Goal: Information Seeking & Learning: Learn about a topic

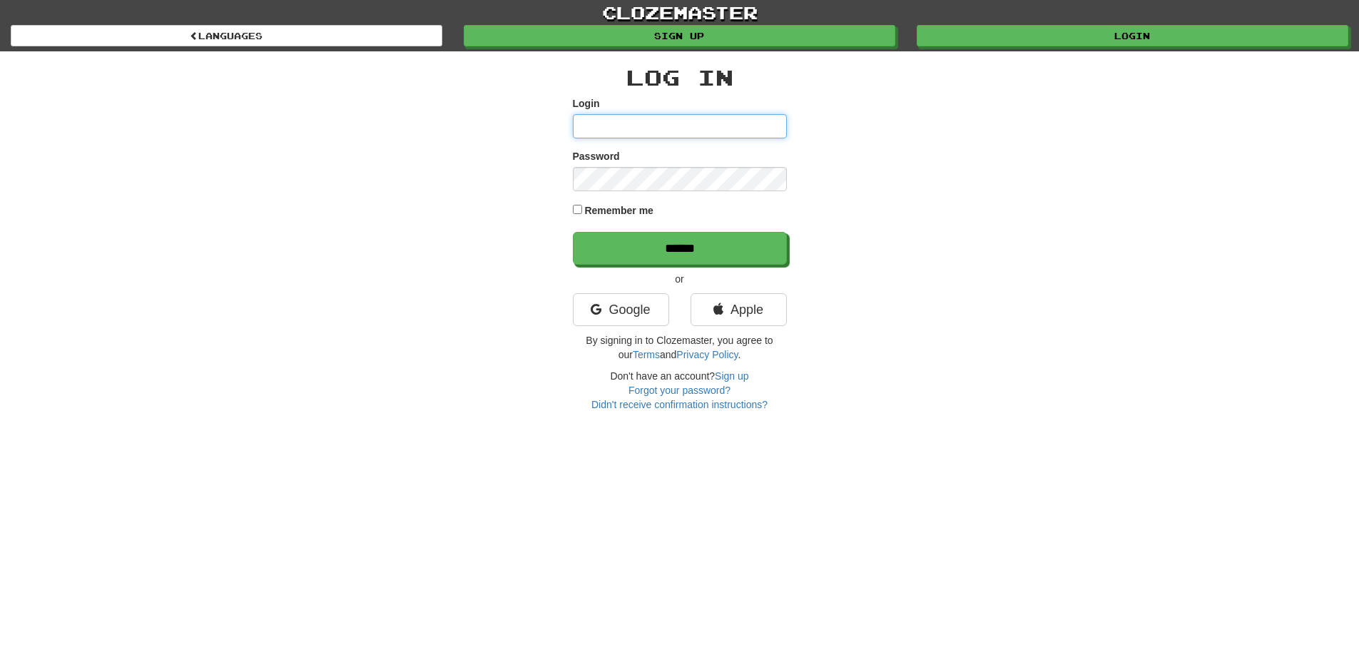
type input "**********"
click at [963, 482] on div "**********" at bounding box center [679, 325] width 1359 height 650
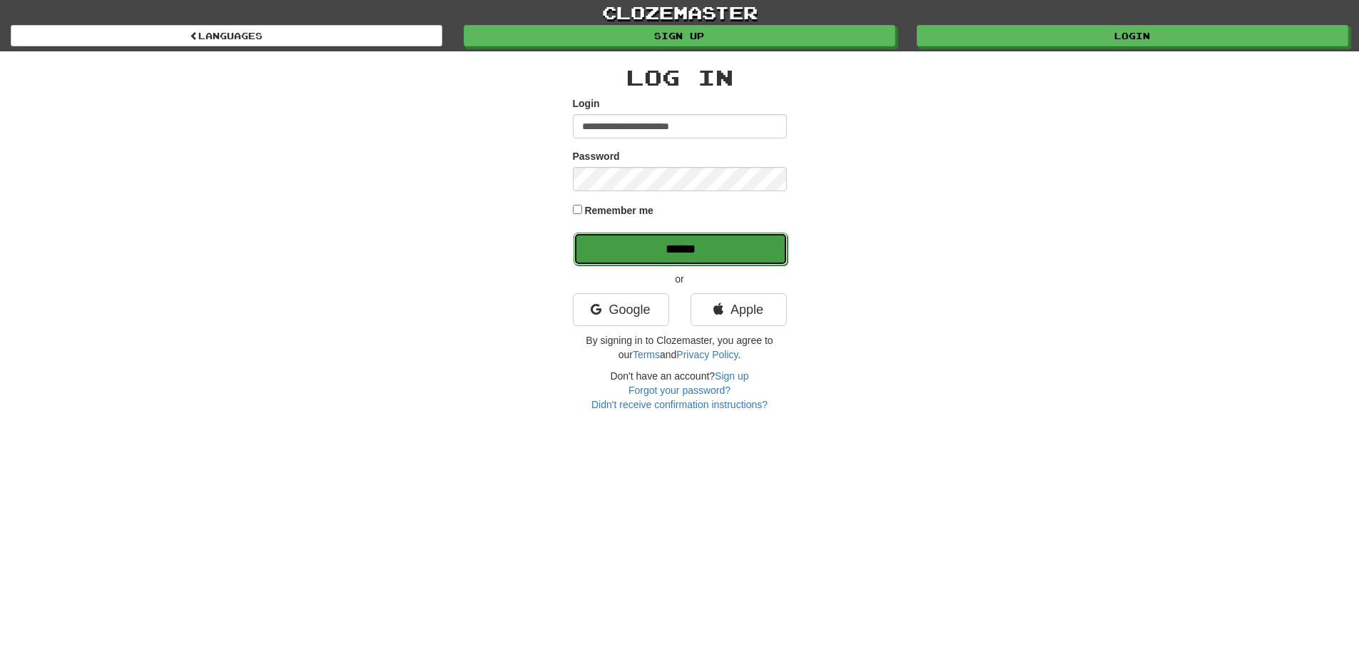
click at [746, 245] on input "******" at bounding box center [681, 249] width 214 height 33
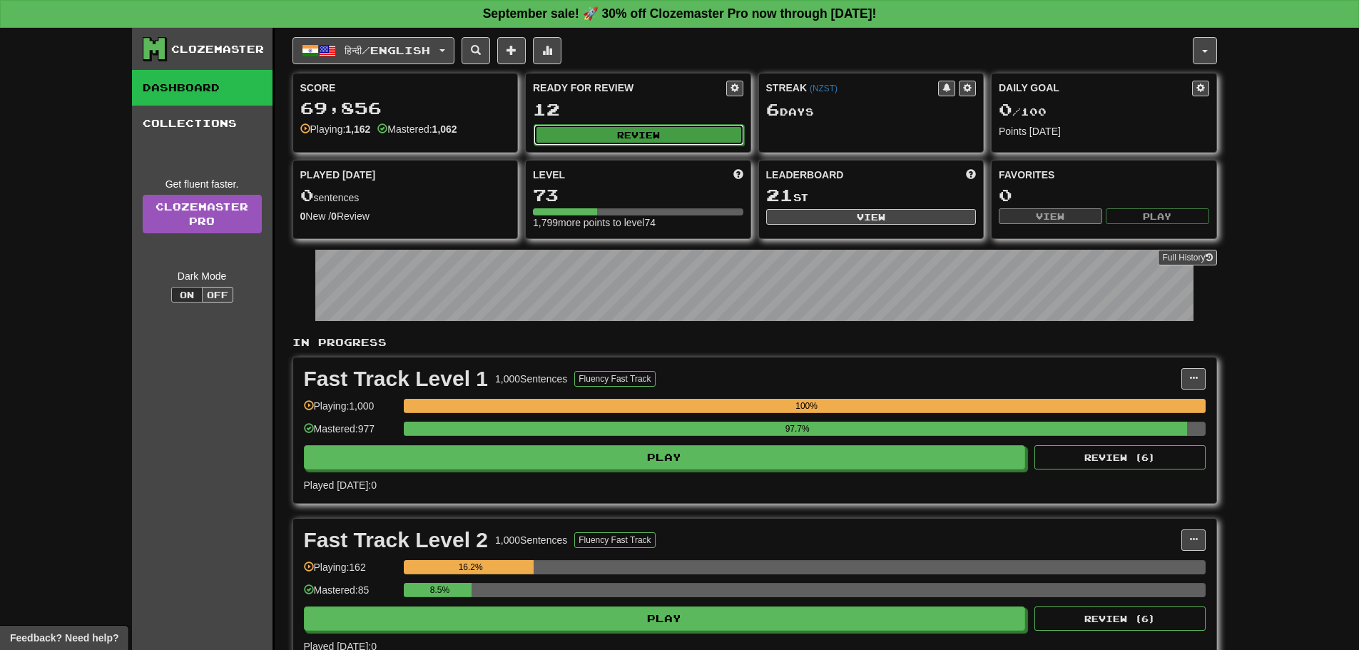
click at [656, 132] on button "Review" at bounding box center [639, 134] width 211 height 21
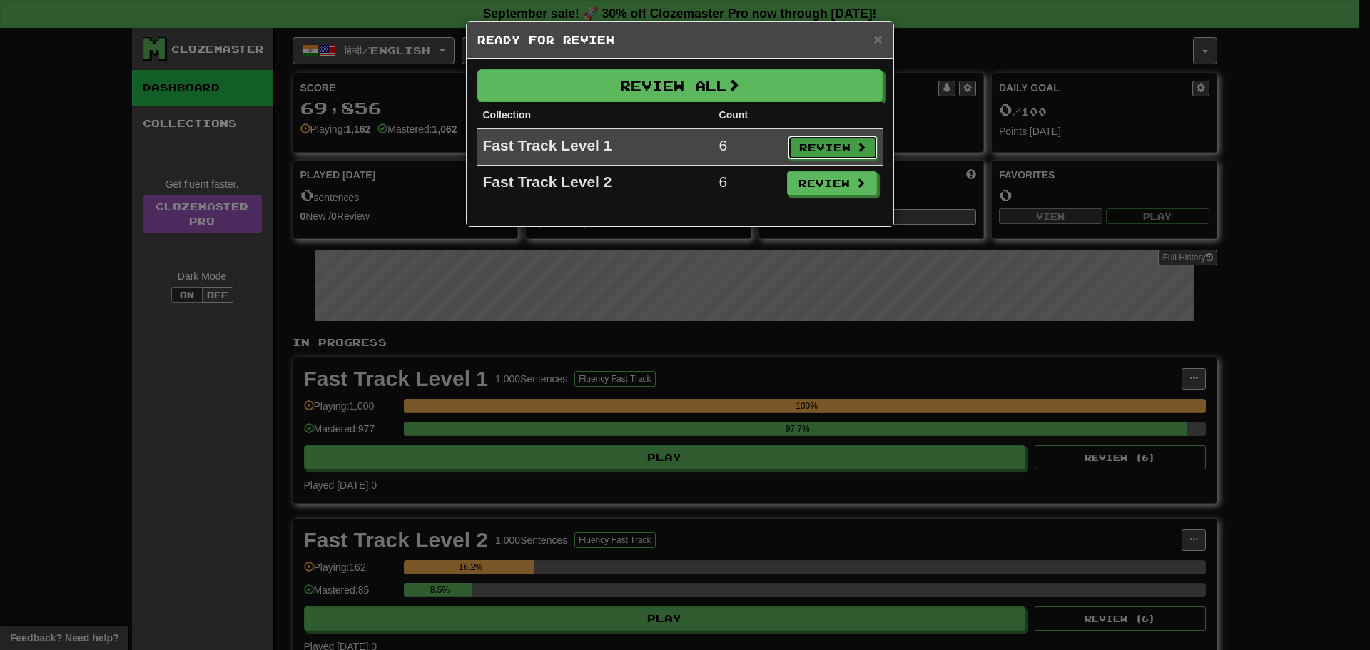
click at [806, 152] on button "Review" at bounding box center [833, 148] width 90 height 24
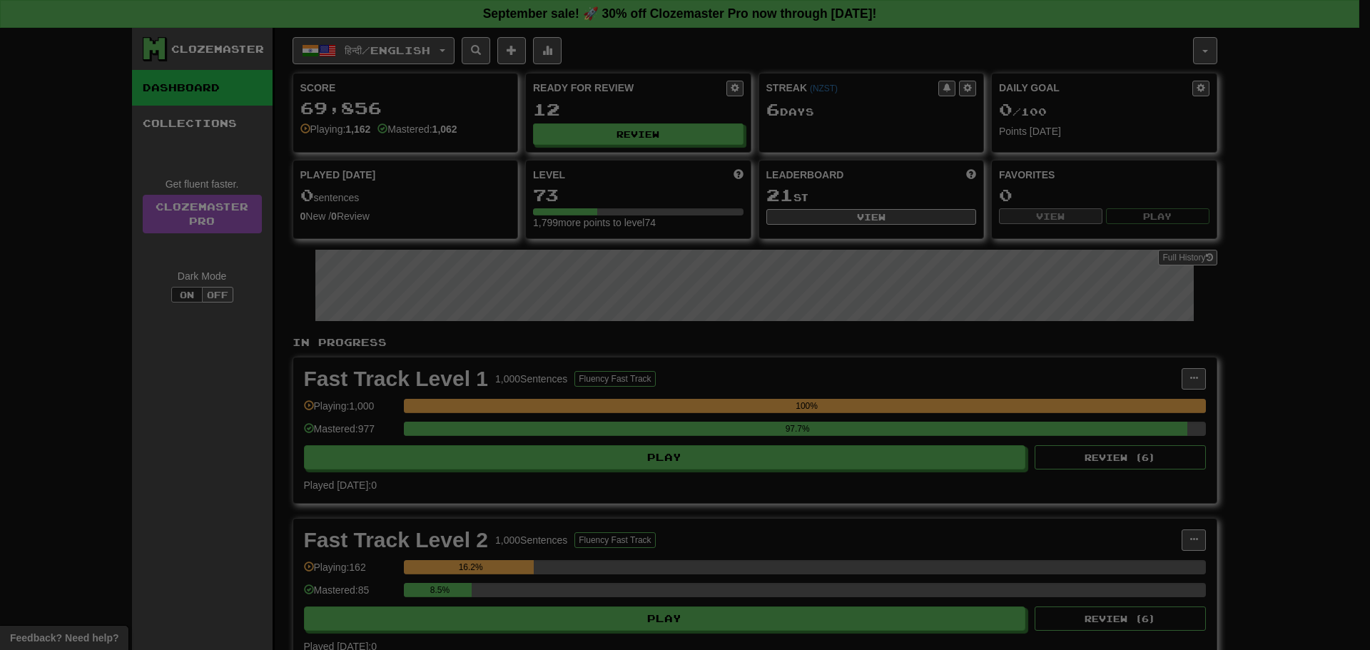
select select "**"
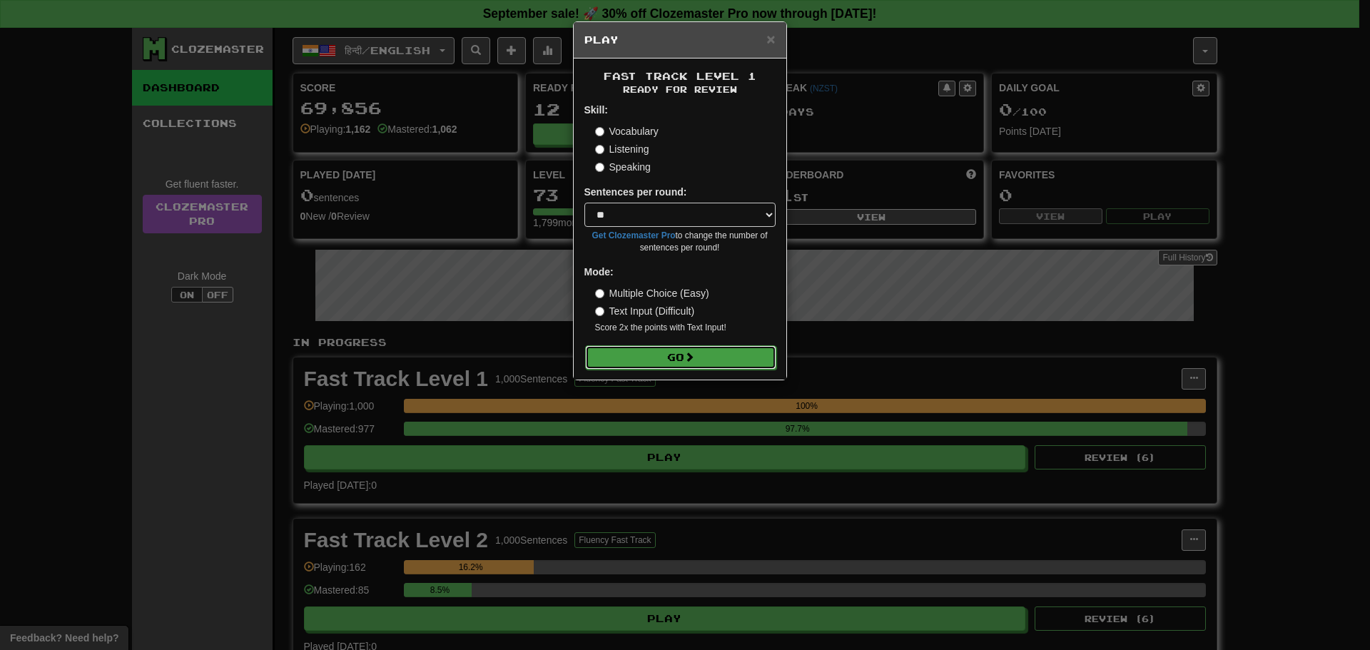
click at [691, 353] on span at bounding box center [689, 357] width 10 height 10
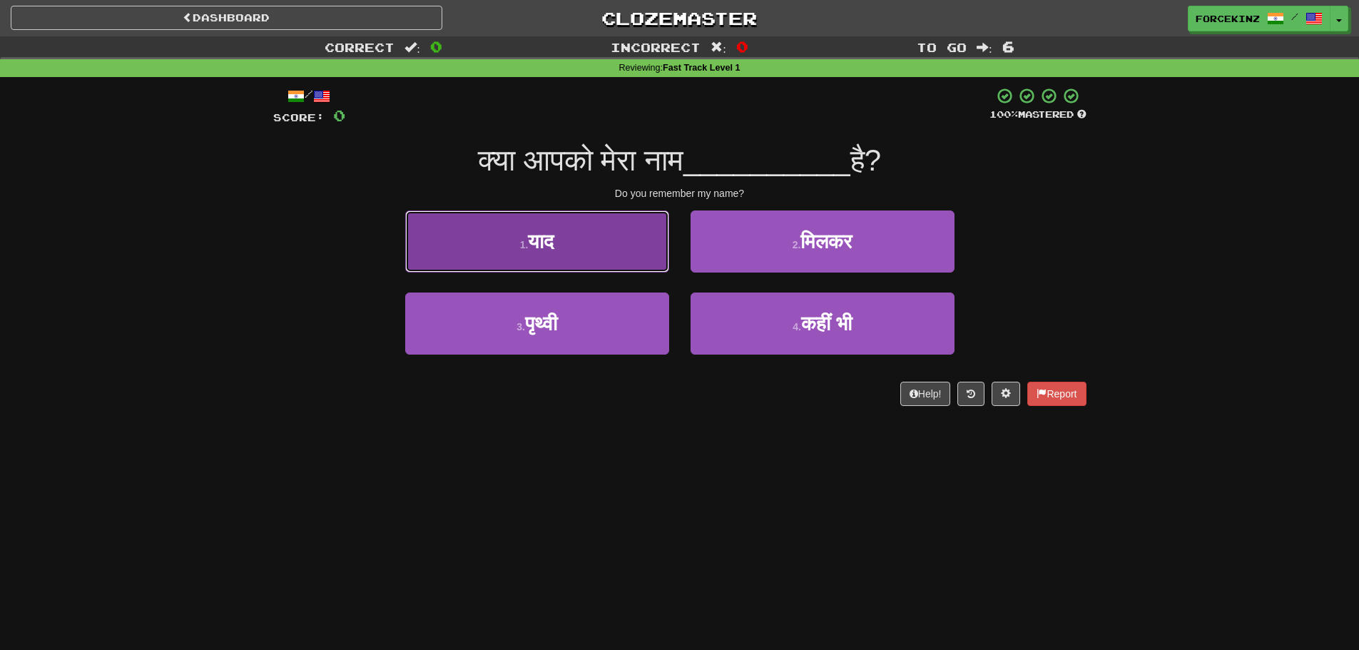
click at [407, 260] on button "1 . याद" at bounding box center [537, 242] width 264 height 62
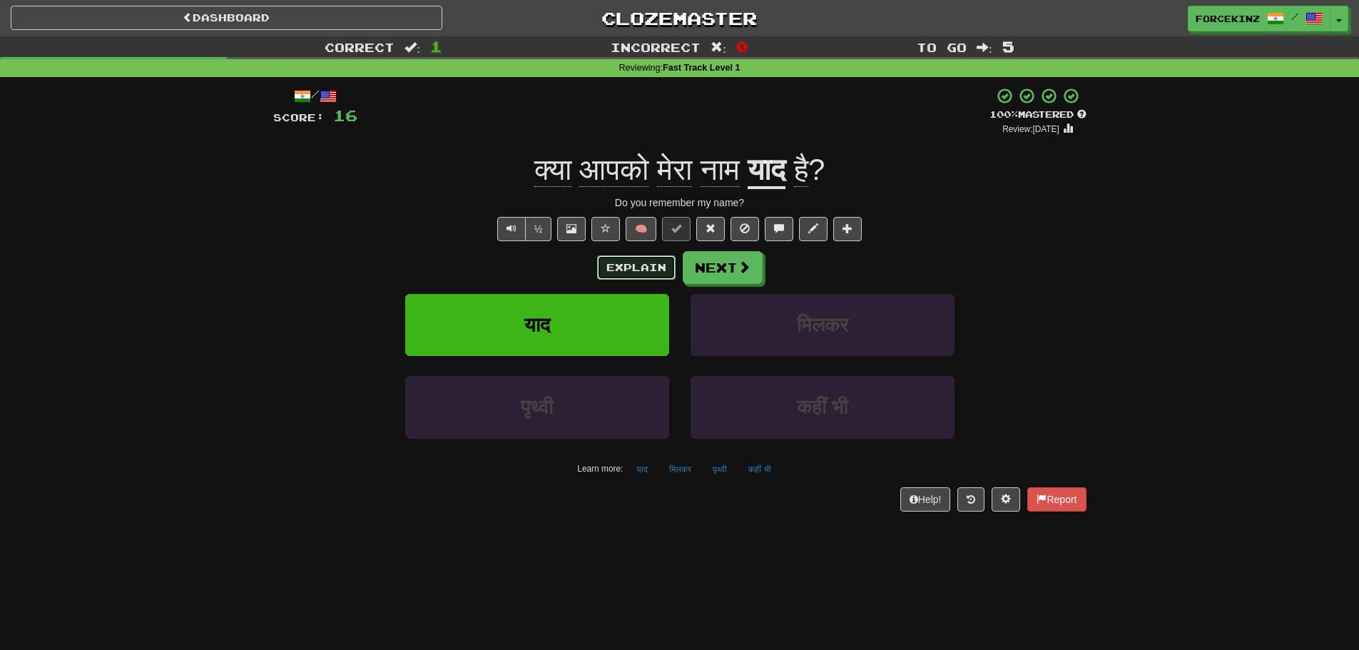
click at [609, 271] on button "Explain" at bounding box center [636, 267] width 78 height 24
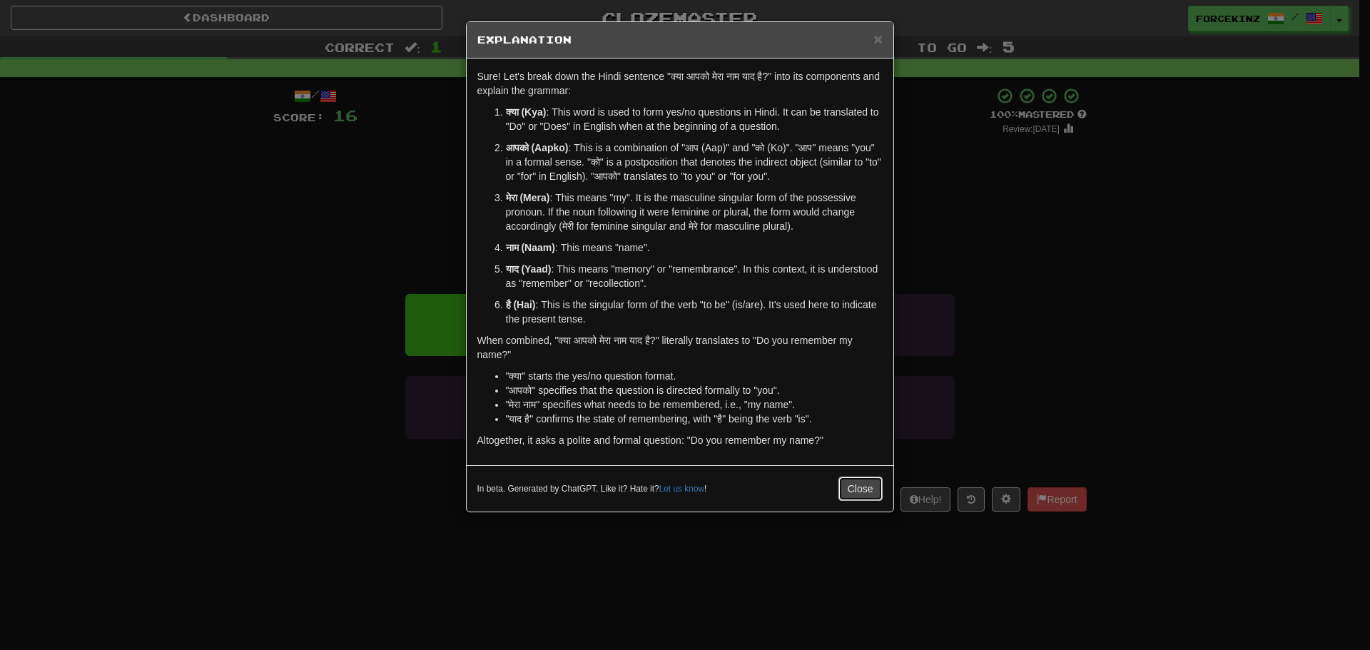
click at [843, 485] on button "Close" at bounding box center [860, 489] width 44 height 24
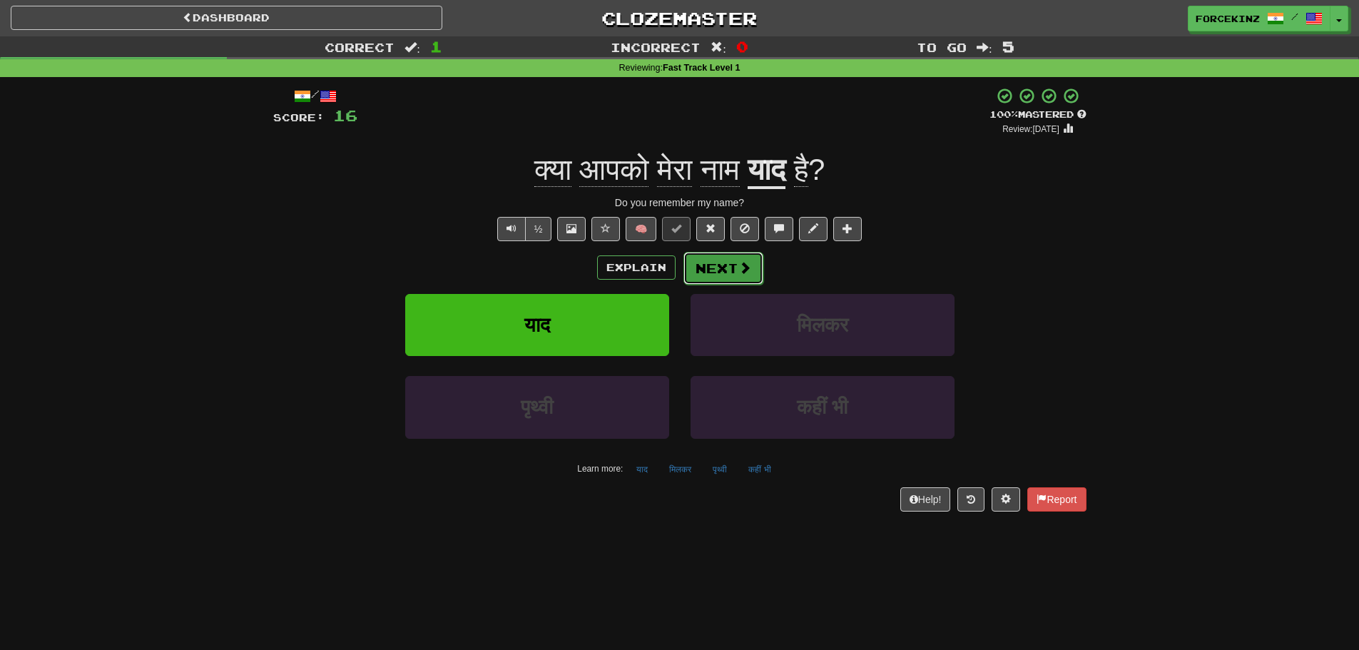
click at [720, 267] on button "Next" at bounding box center [724, 268] width 80 height 33
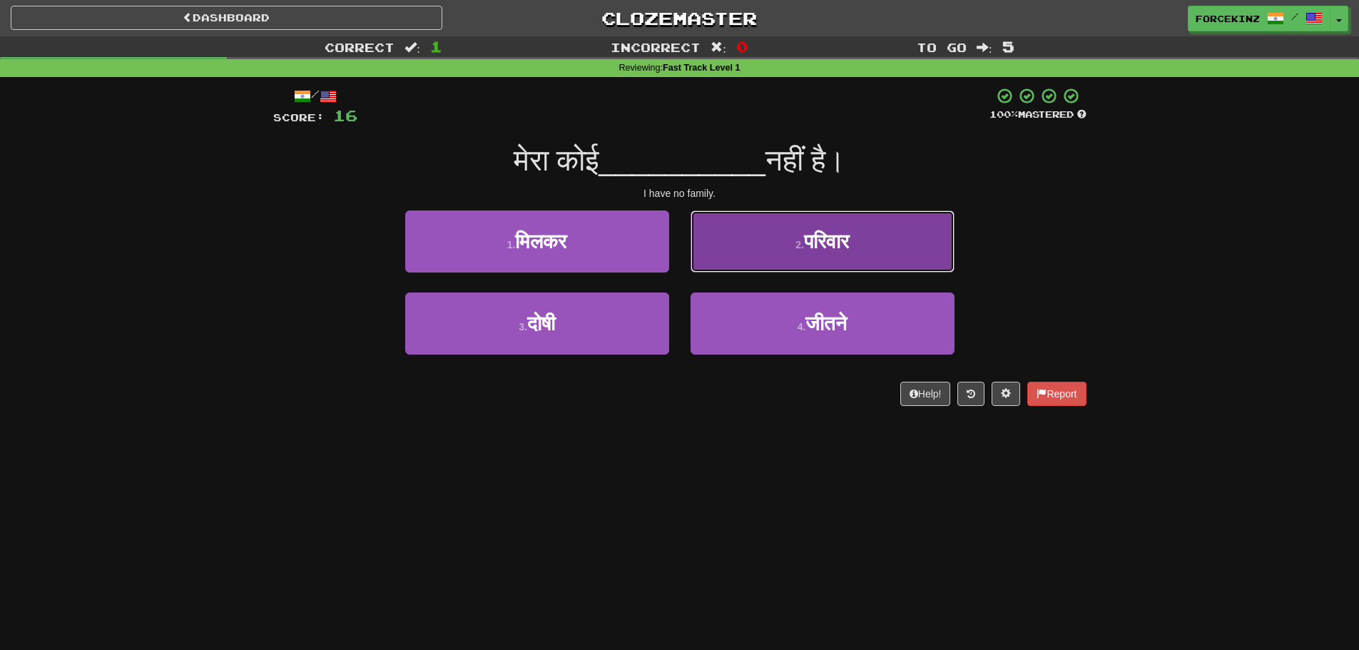
click at [813, 259] on button "2 . परिवार" at bounding box center [823, 242] width 264 height 62
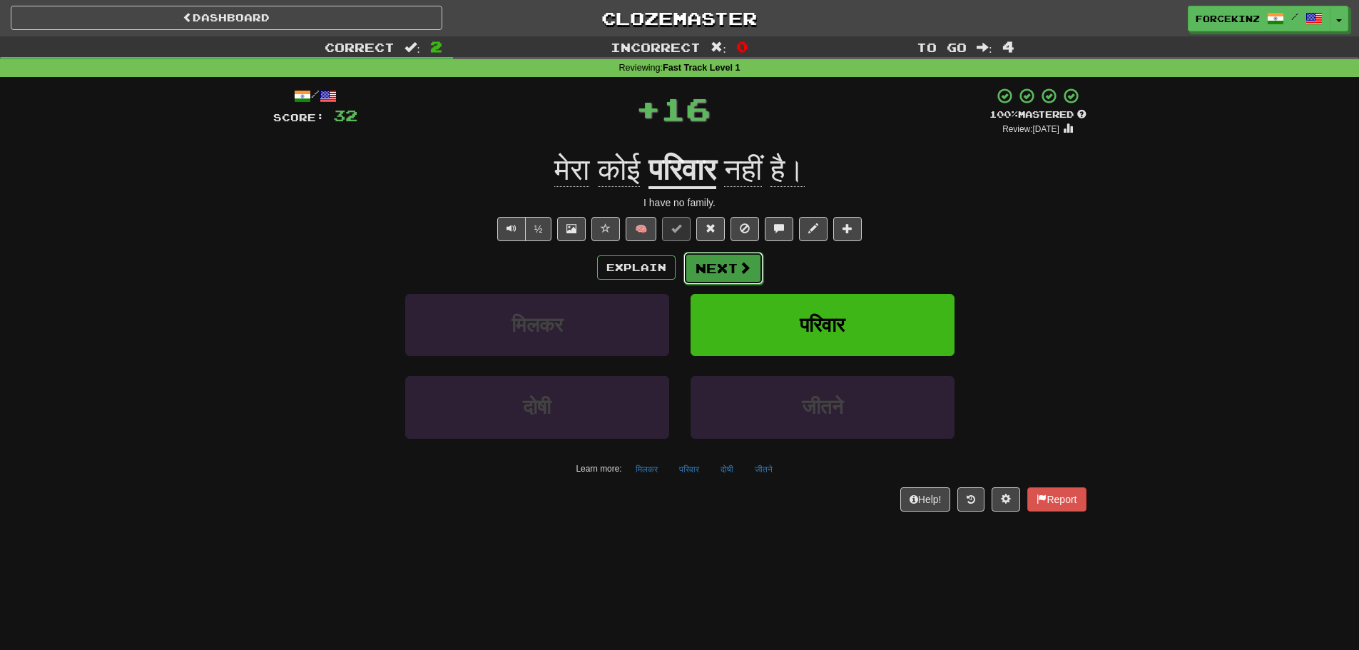
click at [744, 263] on span at bounding box center [745, 267] width 13 height 13
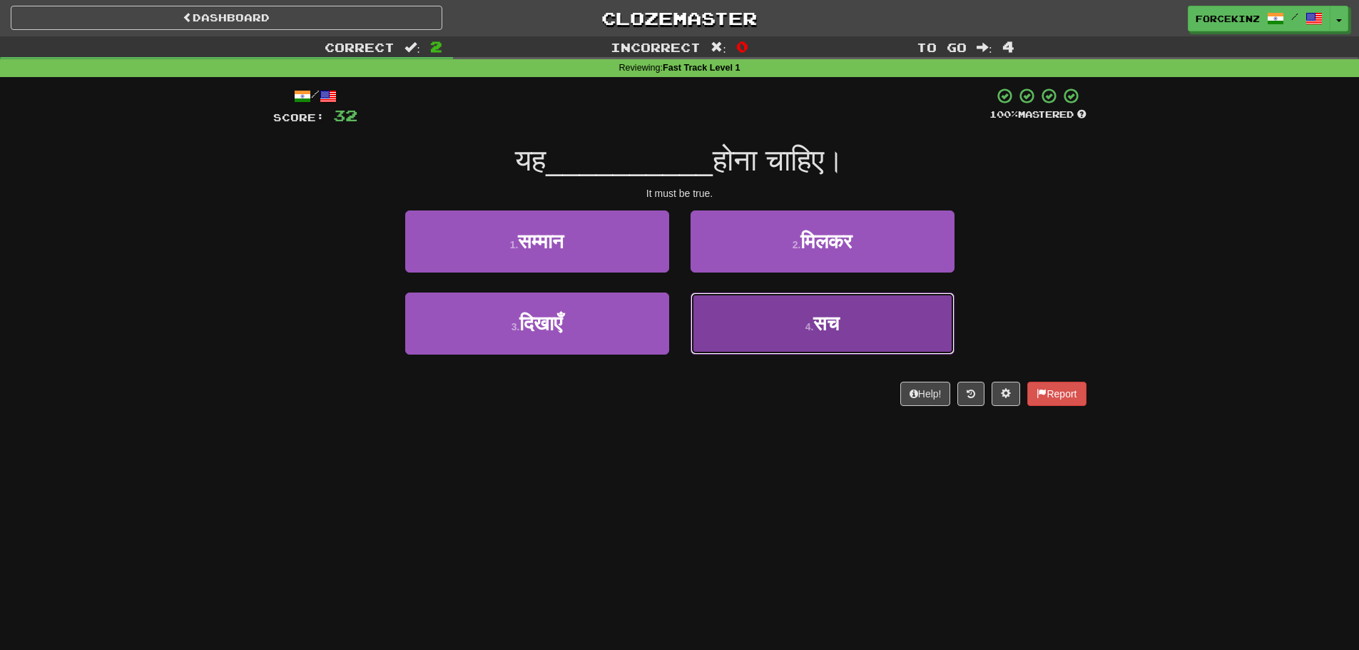
click at [739, 333] on button "4 . सच" at bounding box center [823, 324] width 264 height 62
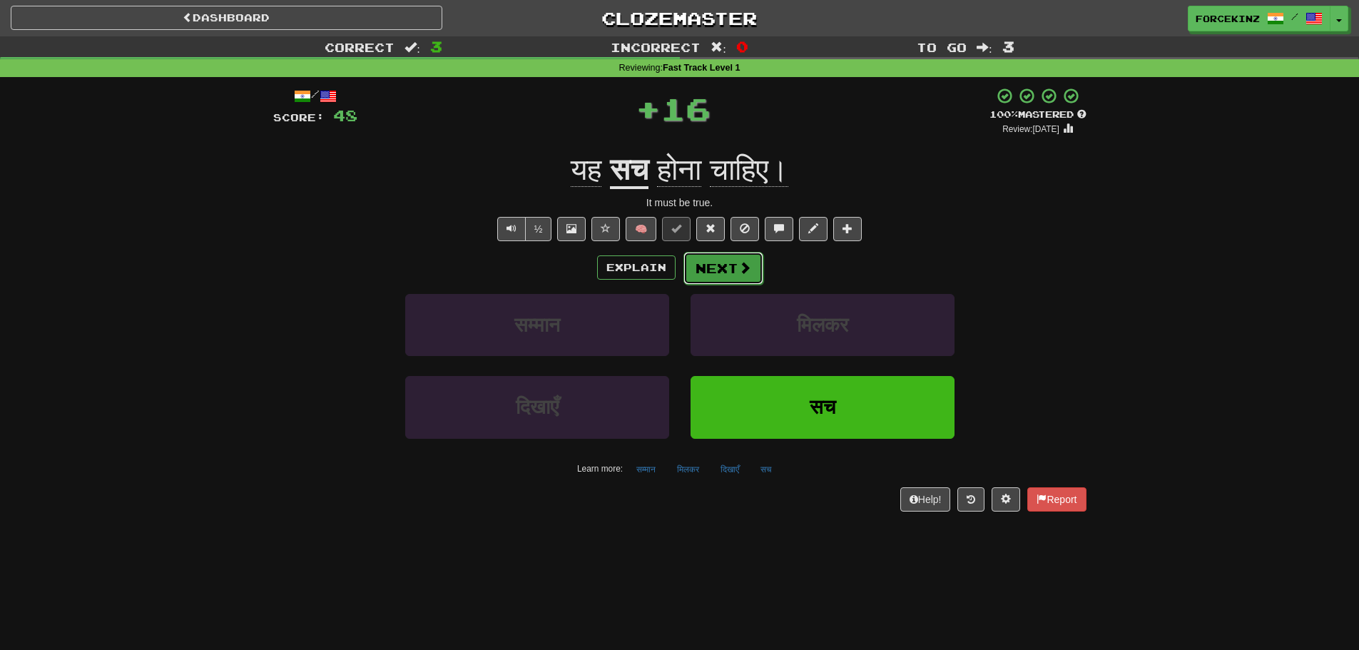
click at [740, 270] on span at bounding box center [745, 267] width 13 height 13
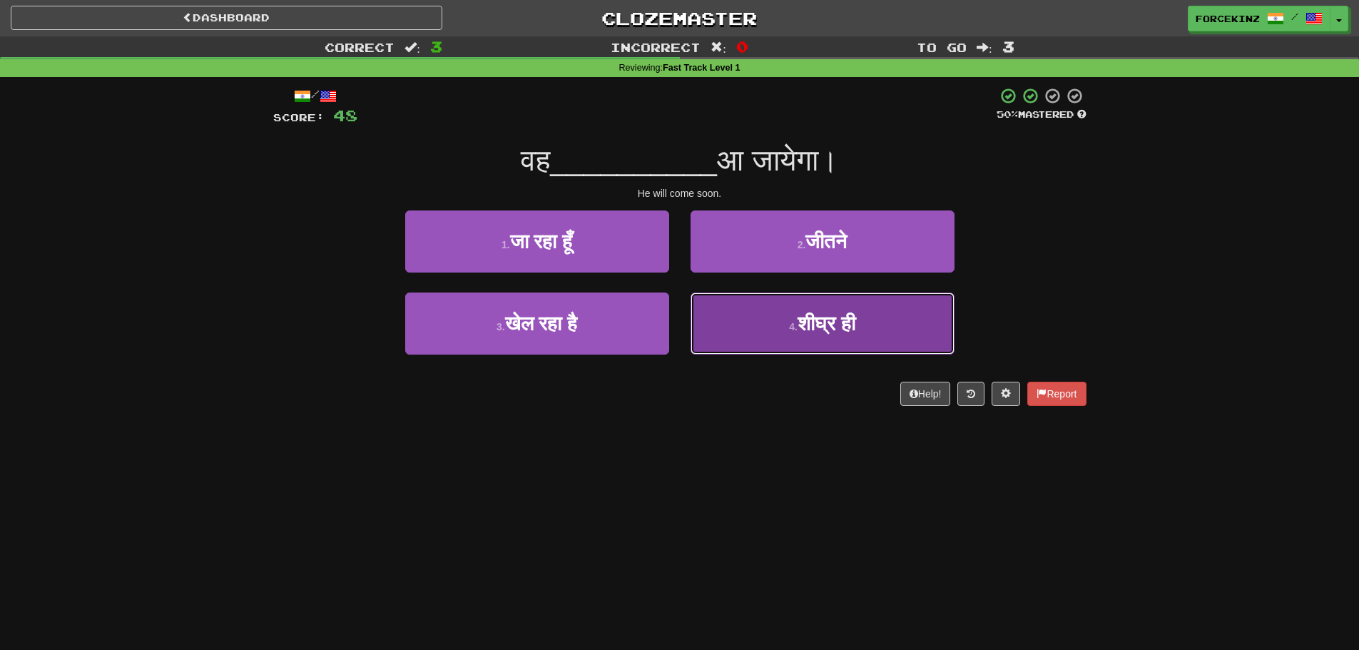
click at [813, 328] on span "शीघ्र ही" at bounding box center [827, 324] width 58 height 22
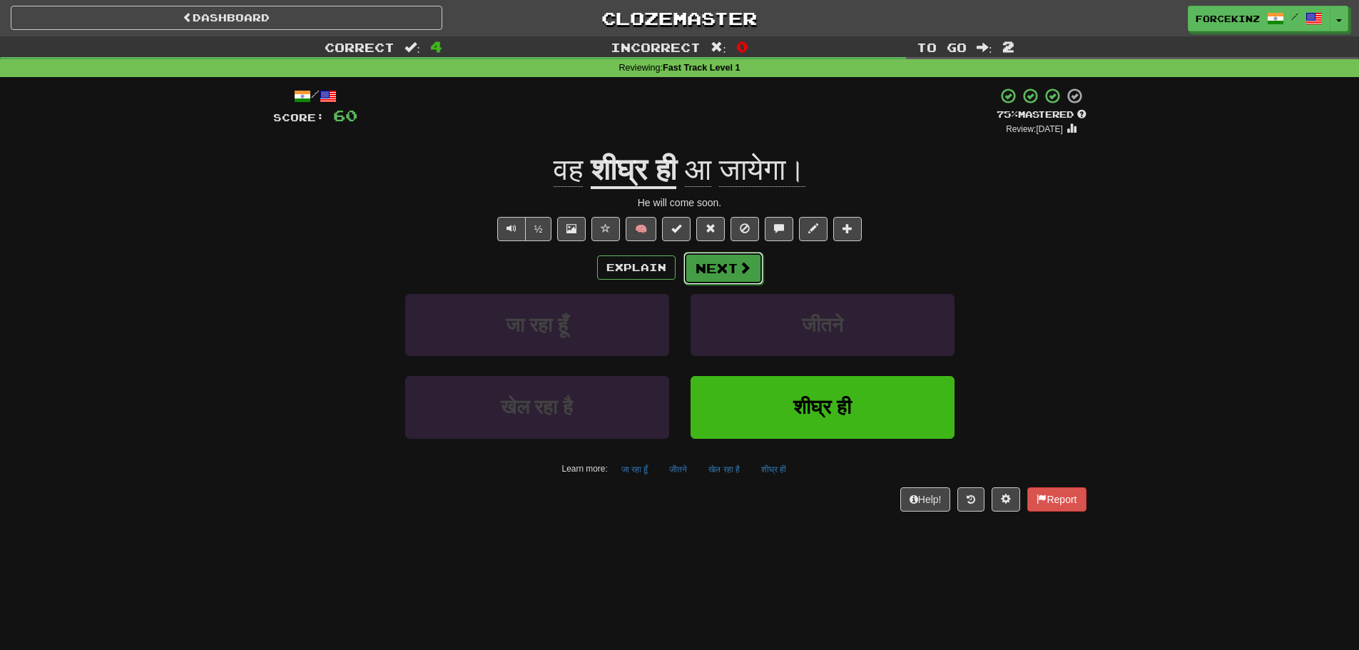
click at [736, 260] on button "Next" at bounding box center [724, 268] width 80 height 33
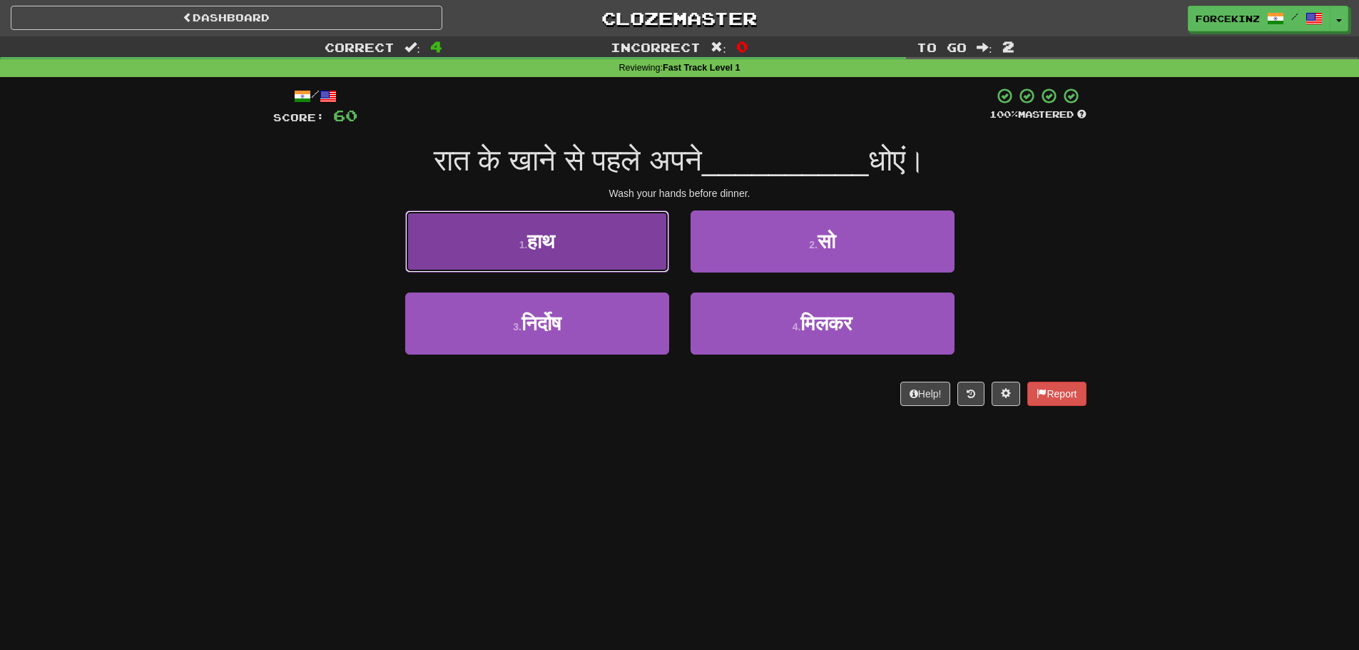
click at [452, 240] on button "1 . हाथ" at bounding box center [537, 242] width 264 height 62
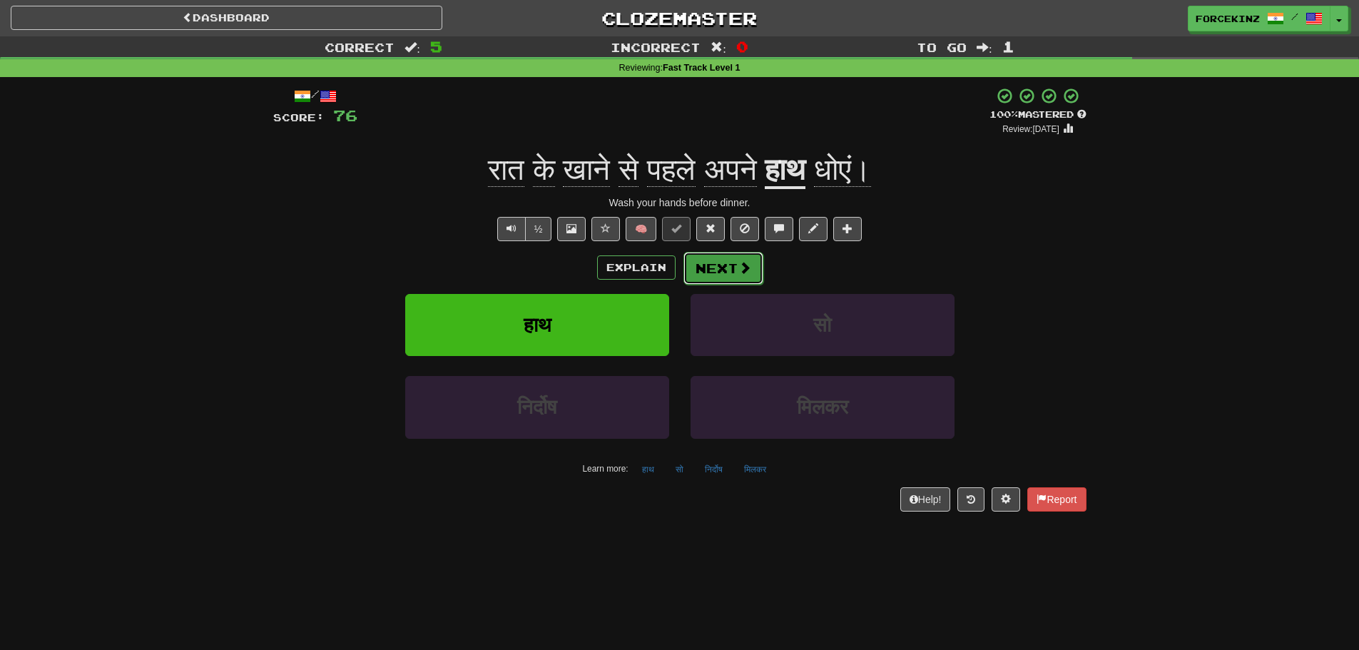
click at [728, 264] on button "Next" at bounding box center [724, 268] width 80 height 33
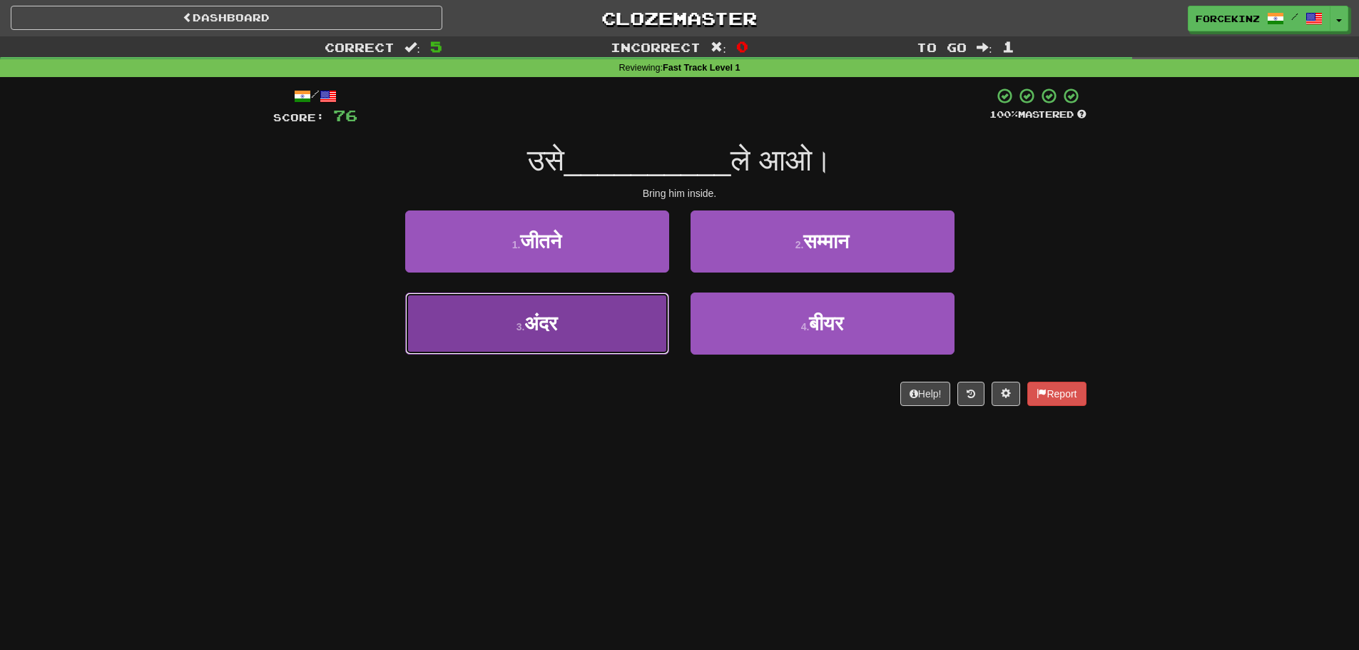
click at [587, 337] on button "3 . अंदर" at bounding box center [537, 324] width 264 height 62
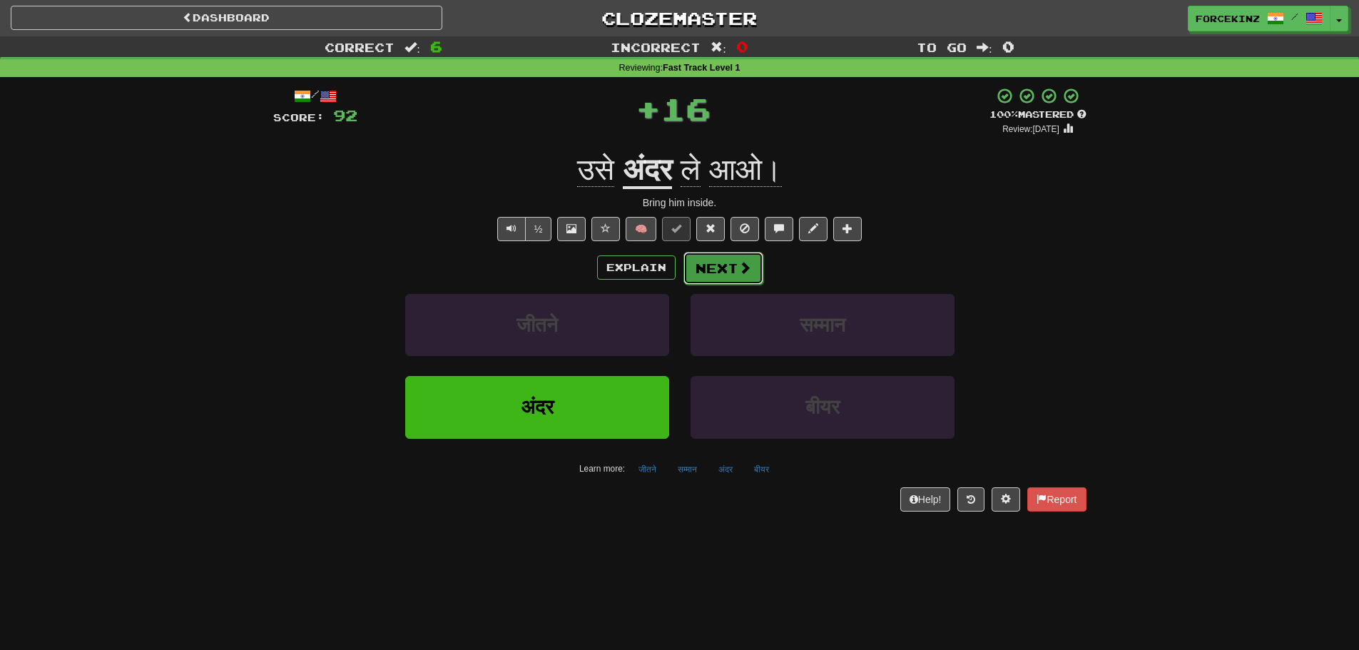
click at [741, 268] on span at bounding box center [745, 267] width 13 height 13
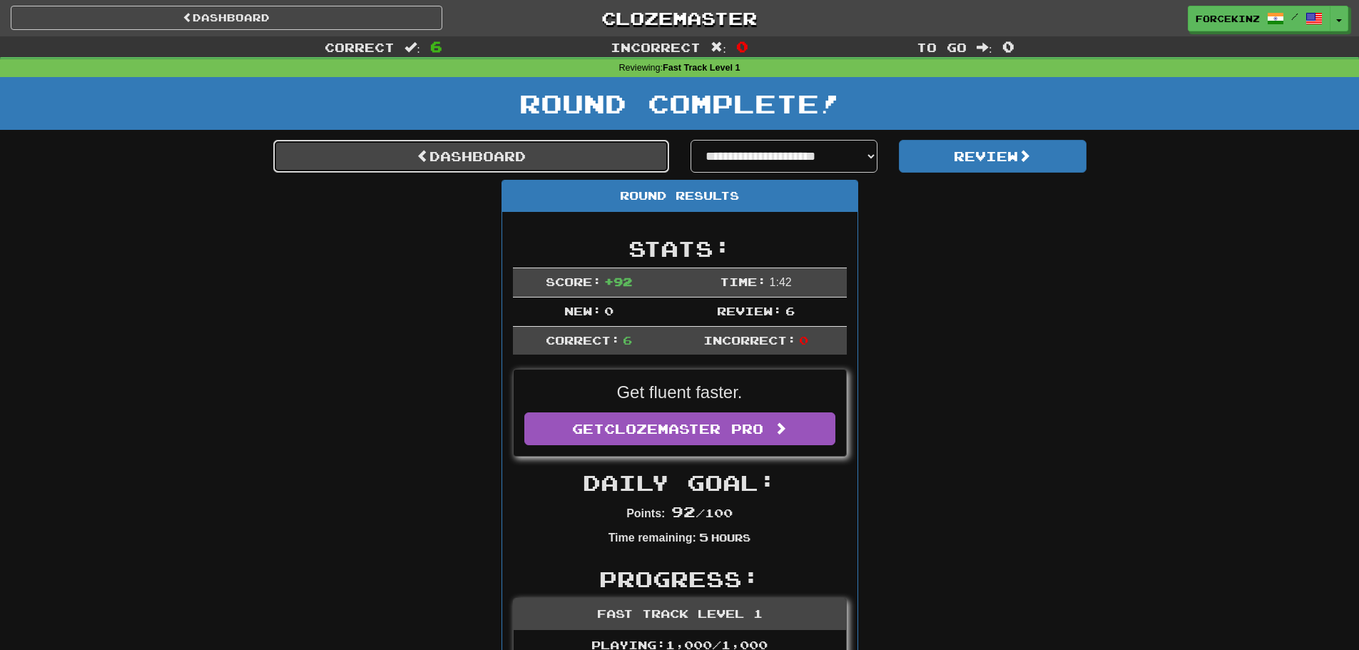
click at [510, 164] on link "Dashboard" at bounding box center [471, 156] width 396 height 33
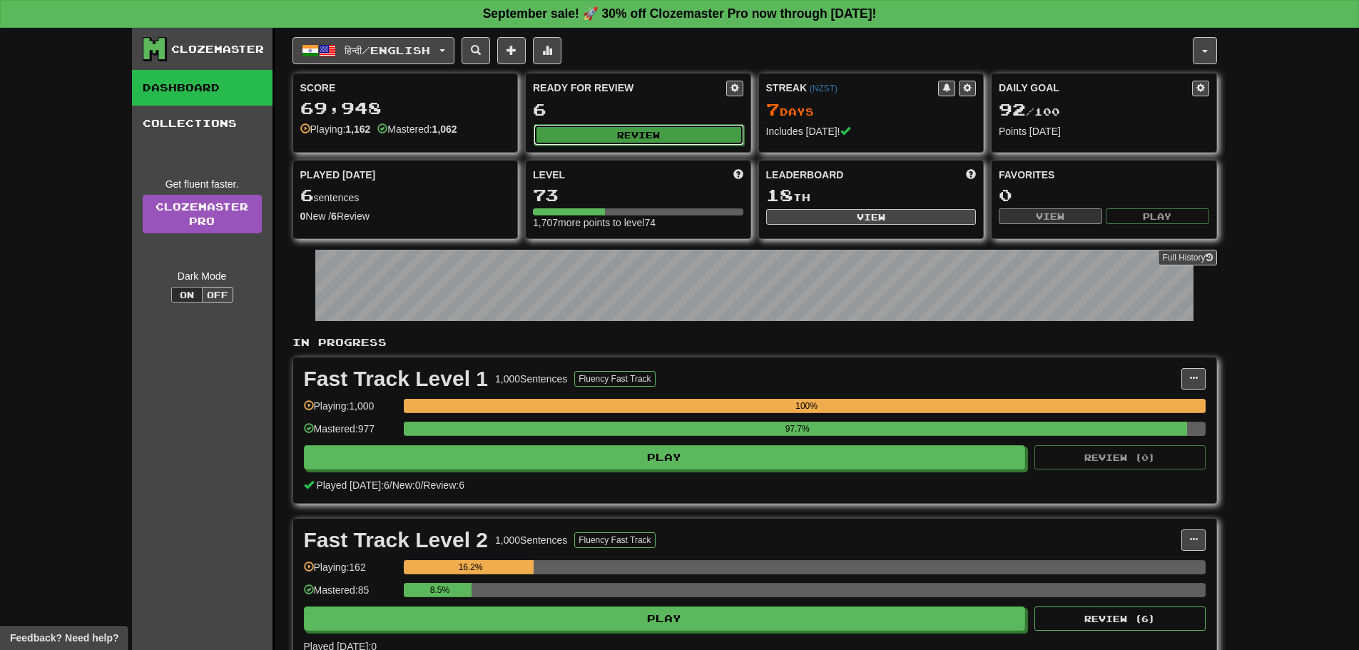
click at [650, 136] on button "Review" at bounding box center [639, 134] width 211 height 21
select select "**"
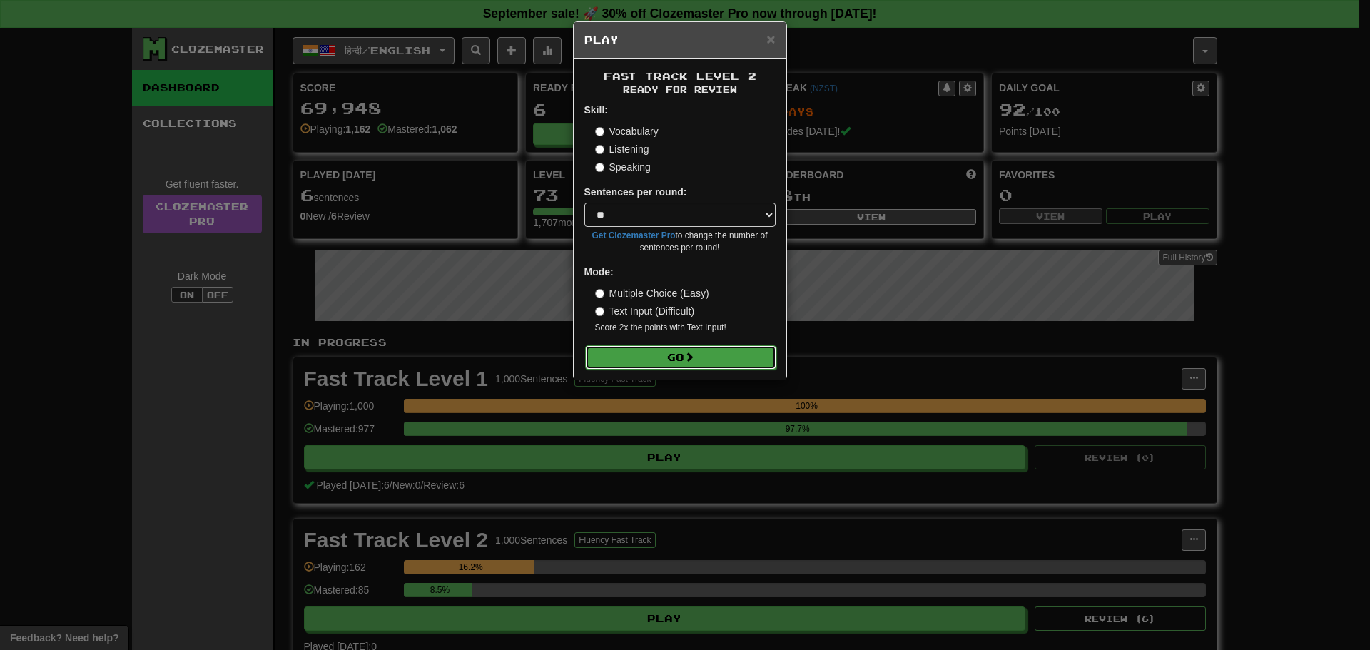
click at [714, 353] on button "Go" at bounding box center [680, 357] width 191 height 24
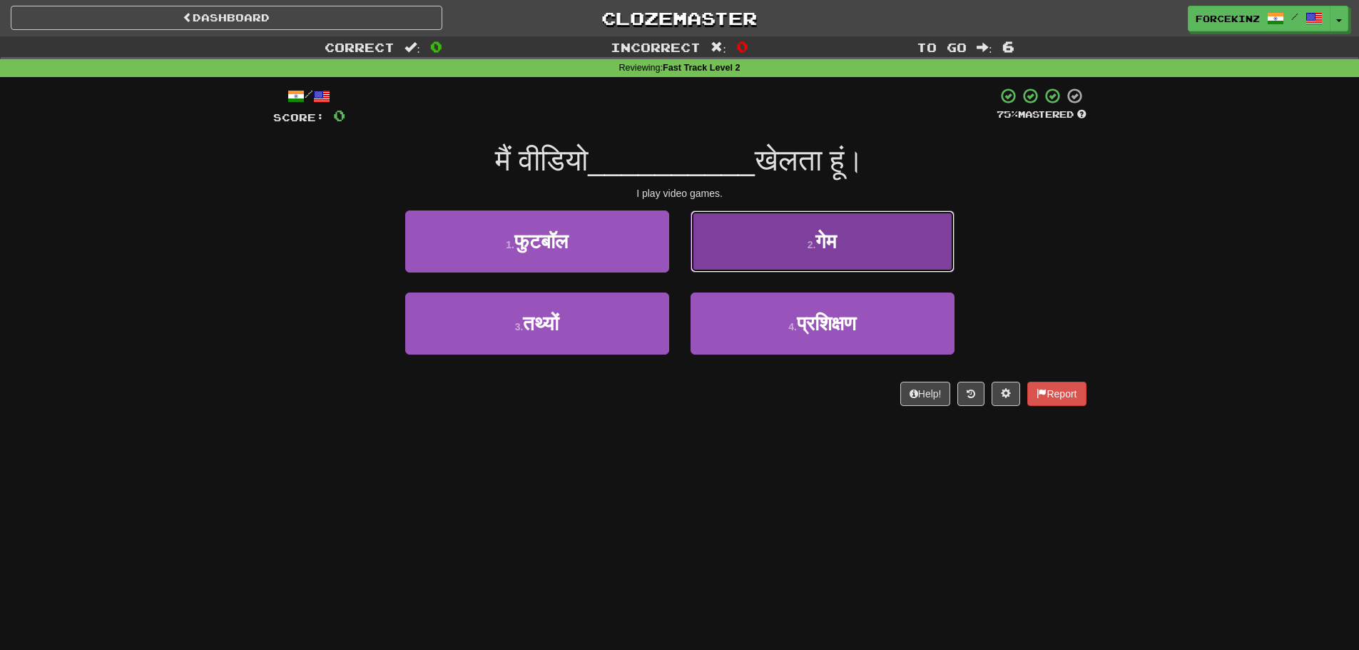
click at [781, 249] on button "2 . गेम" at bounding box center [823, 242] width 264 height 62
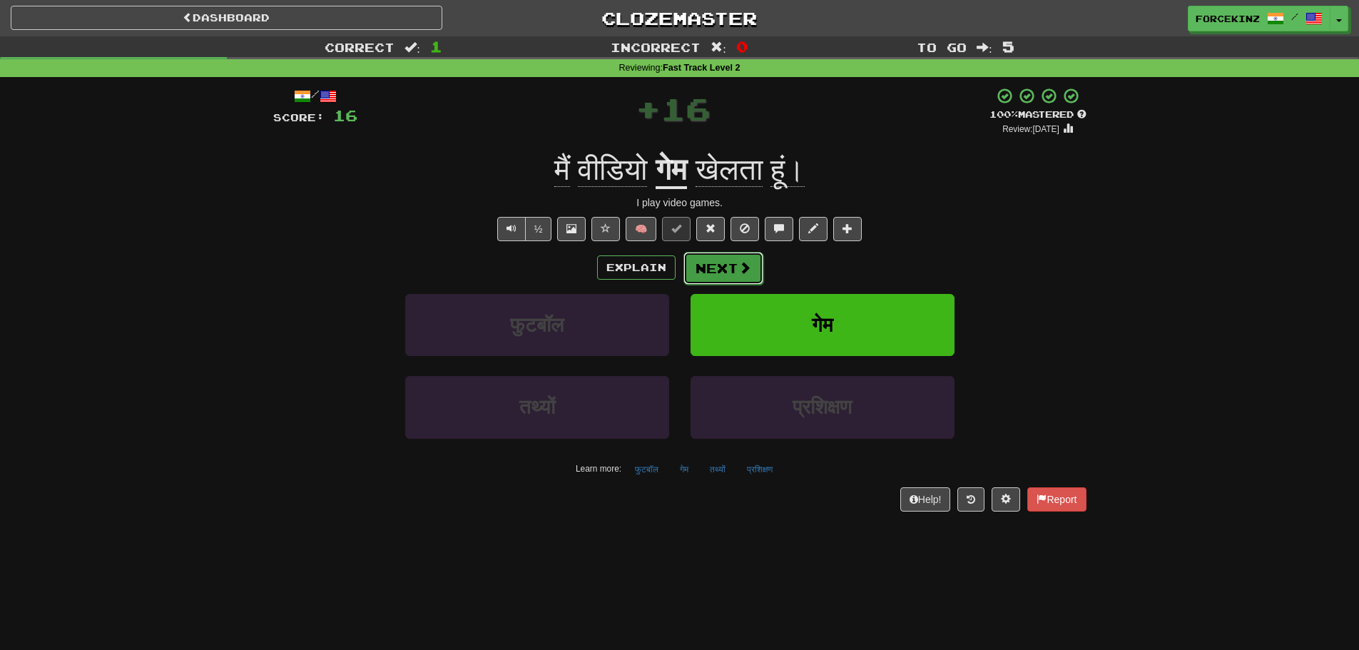
click at [736, 258] on button "Next" at bounding box center [724, 268] width 80 height 33
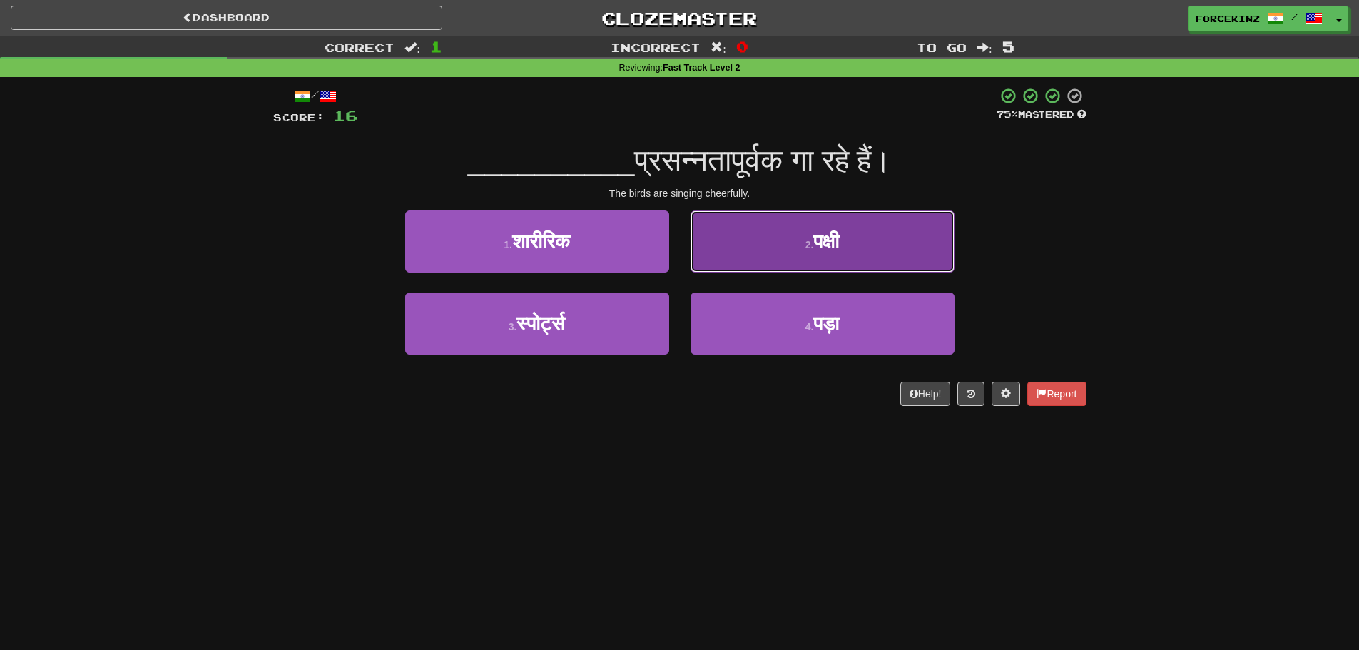
click at [779, 263] on button "2 . पक्षी" at bounding box center [823, 242] width 264 height 62
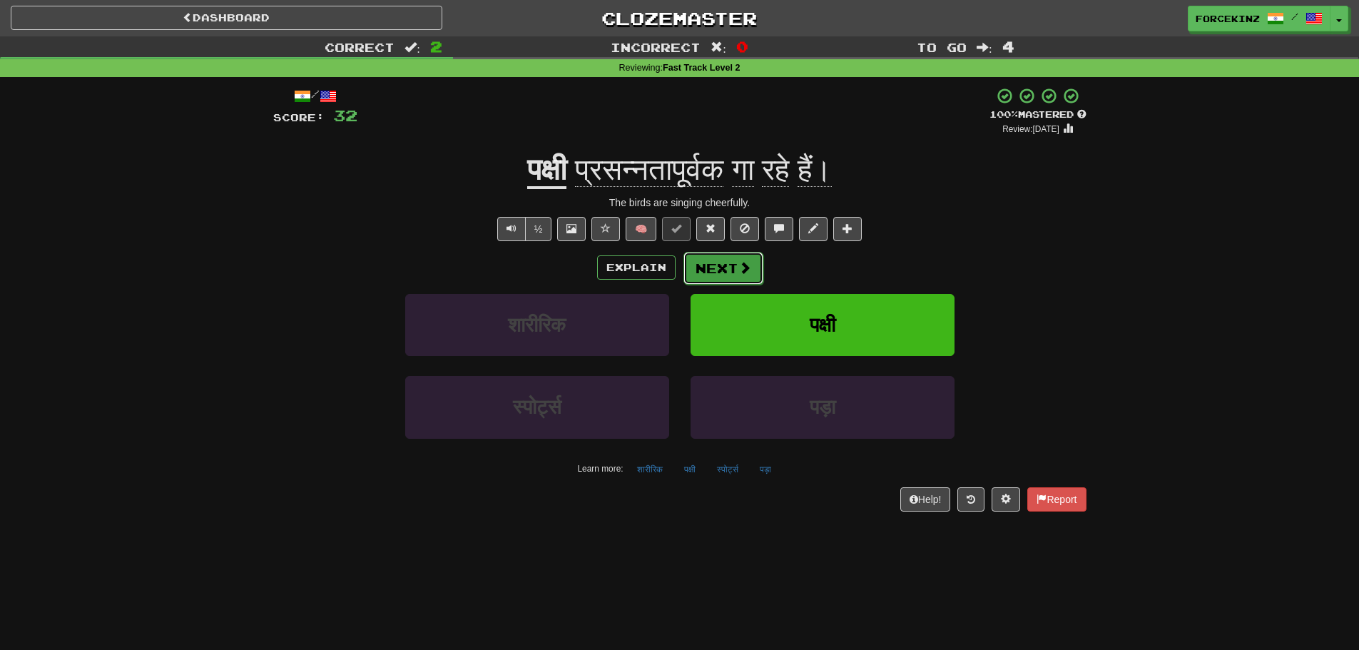
click at [742, 264] on span at bounding box center [745, 267] width 13 height 13
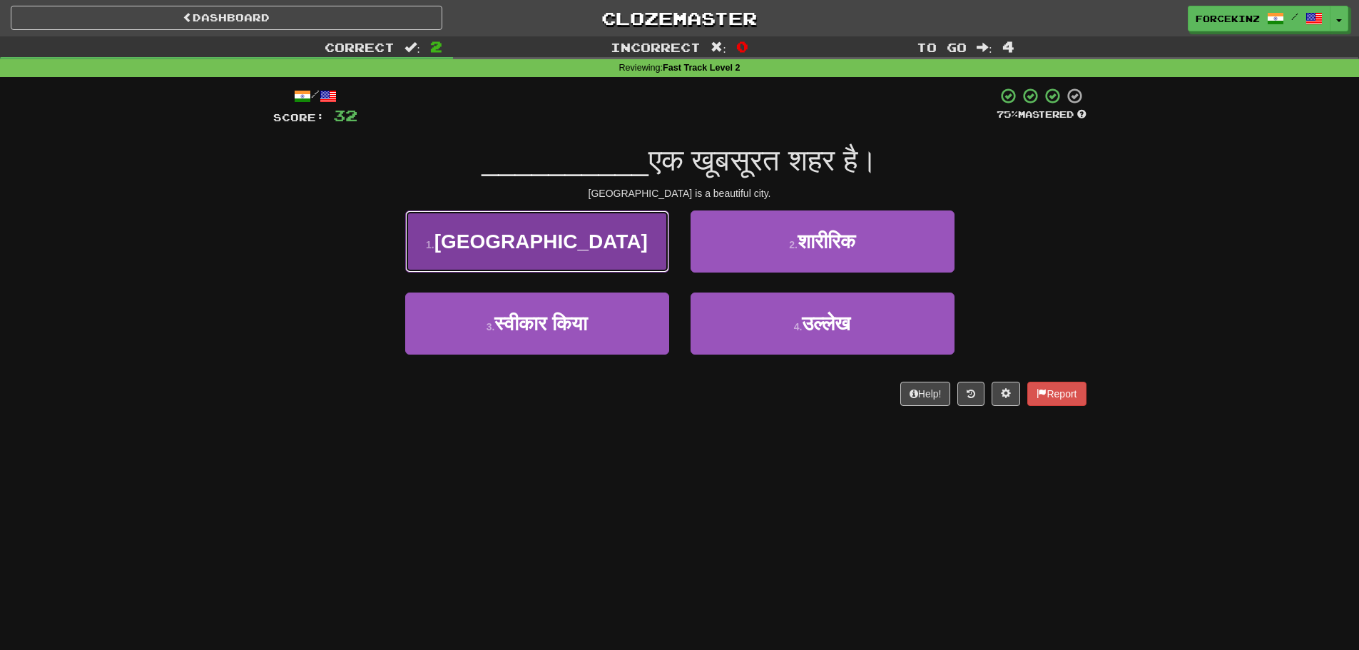
click at [612, 256] on button "1 . रोम" at bounding box center [537, 242] width 264 height 62
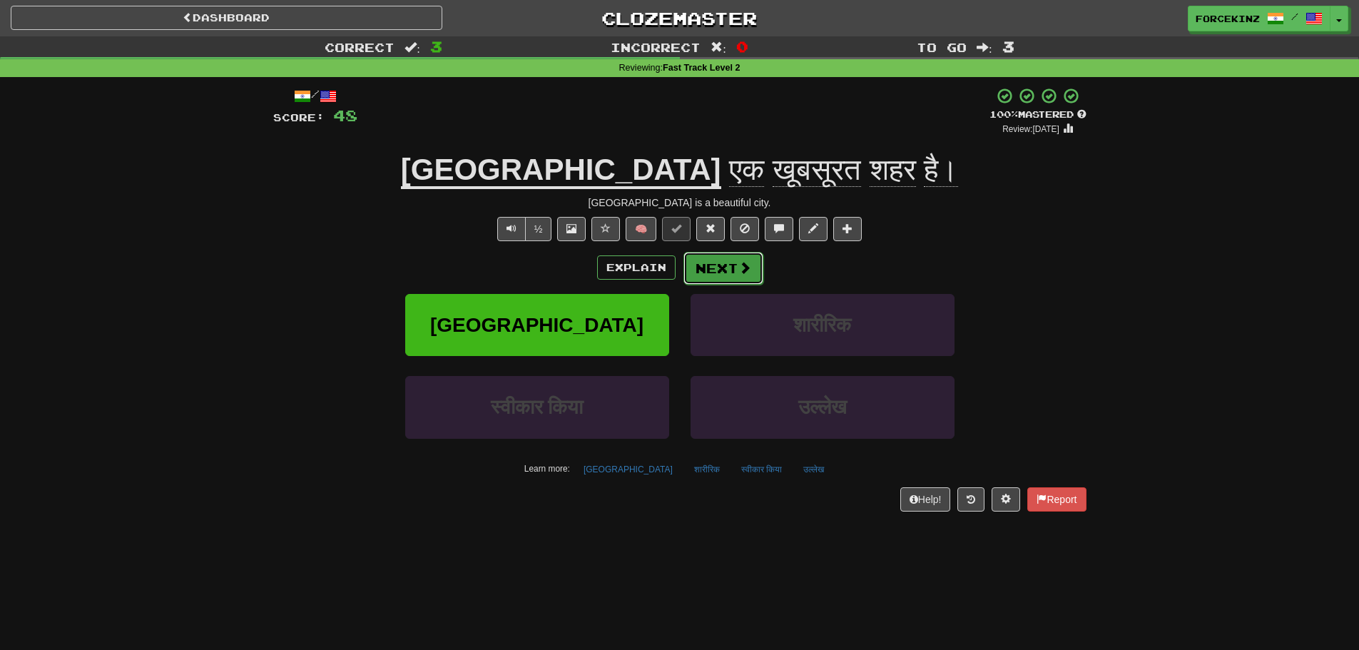
click at [746, 272] on span at bounding box center [745, 267] width 13 height 13
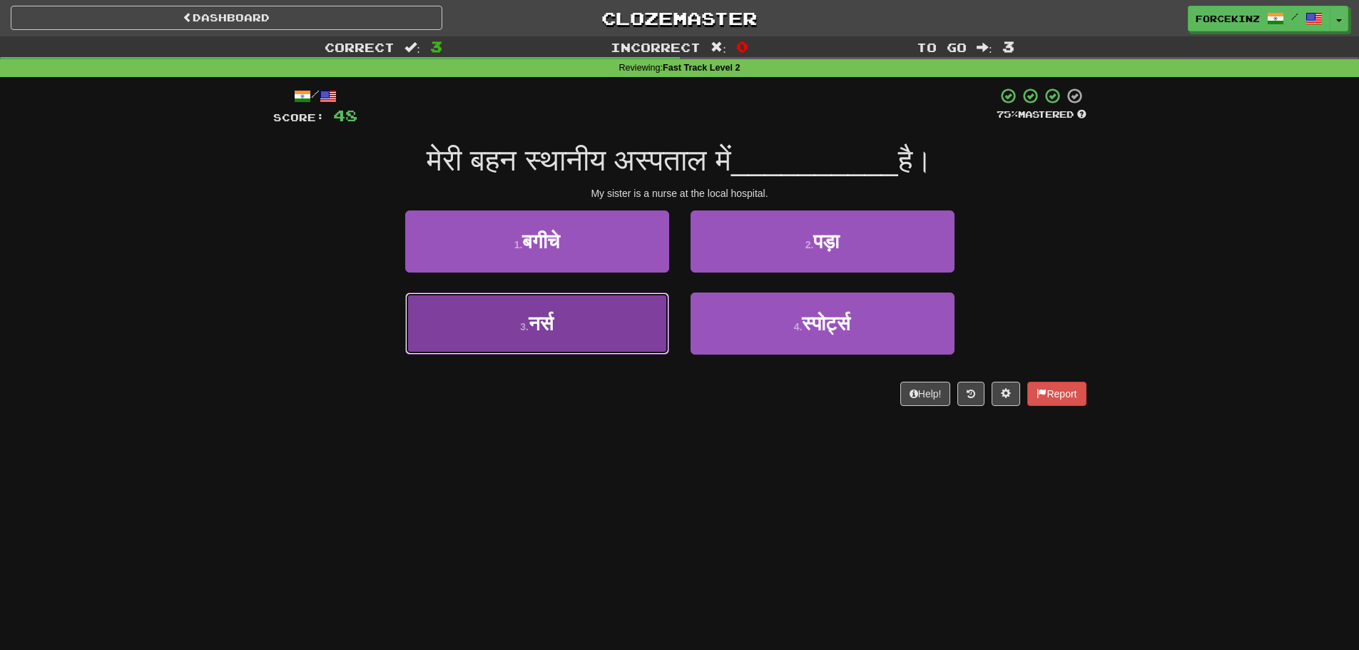
click at [554, 335] on button "3 . नर्स" at bounding box center [537, 324] width 264 height 62
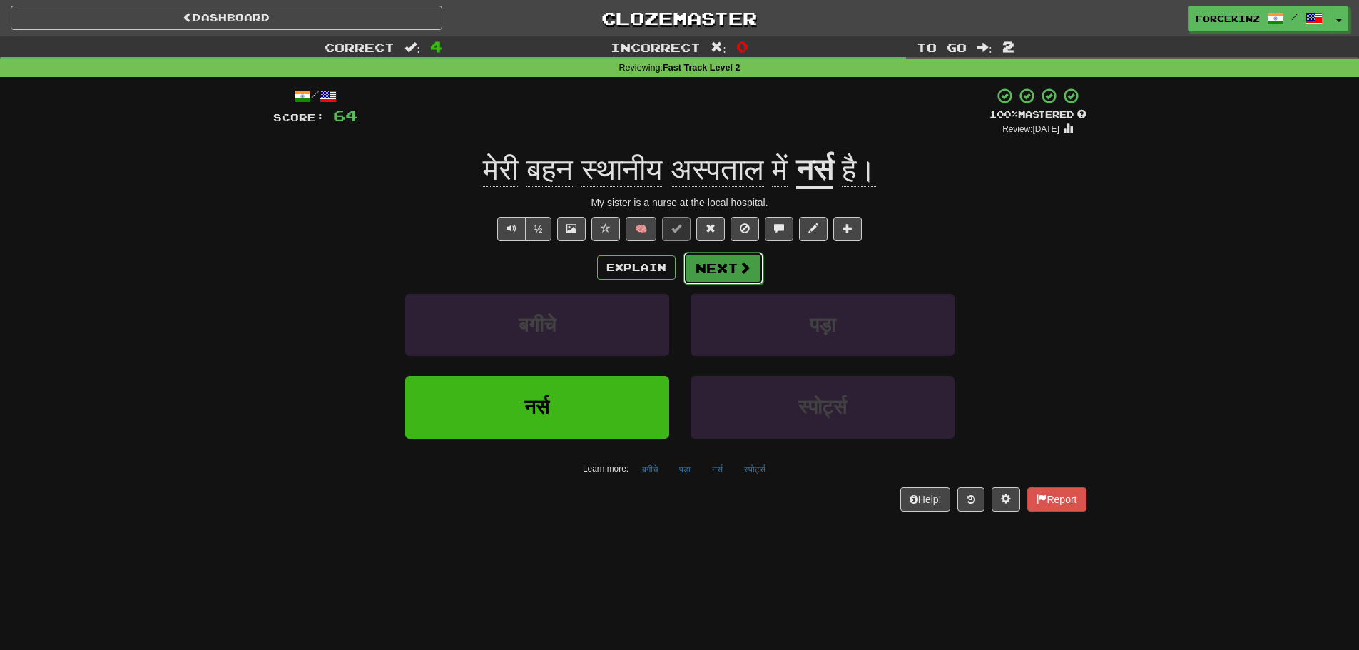
click at [724, 268] on button "Next" at bounding box center [724, 268] width 80 height 33
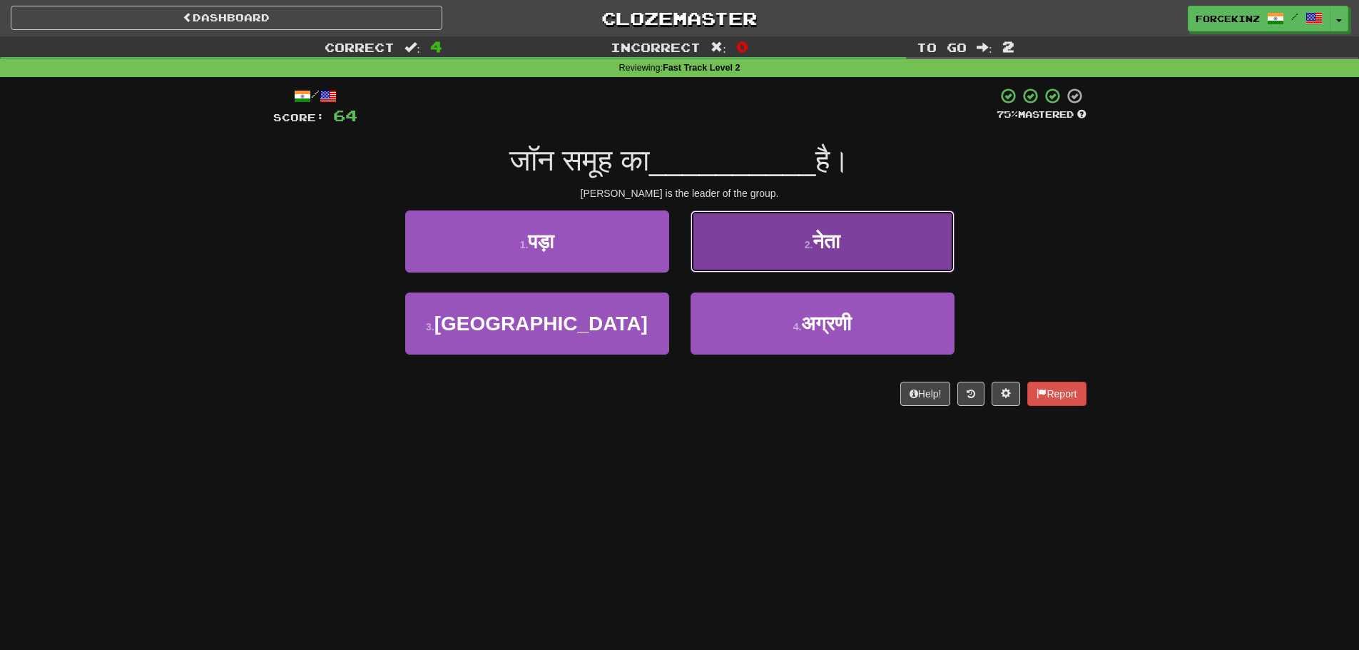
click at [786, 256] on button "2 . नेता" at bounding box center [823, 242] width 264 height 62
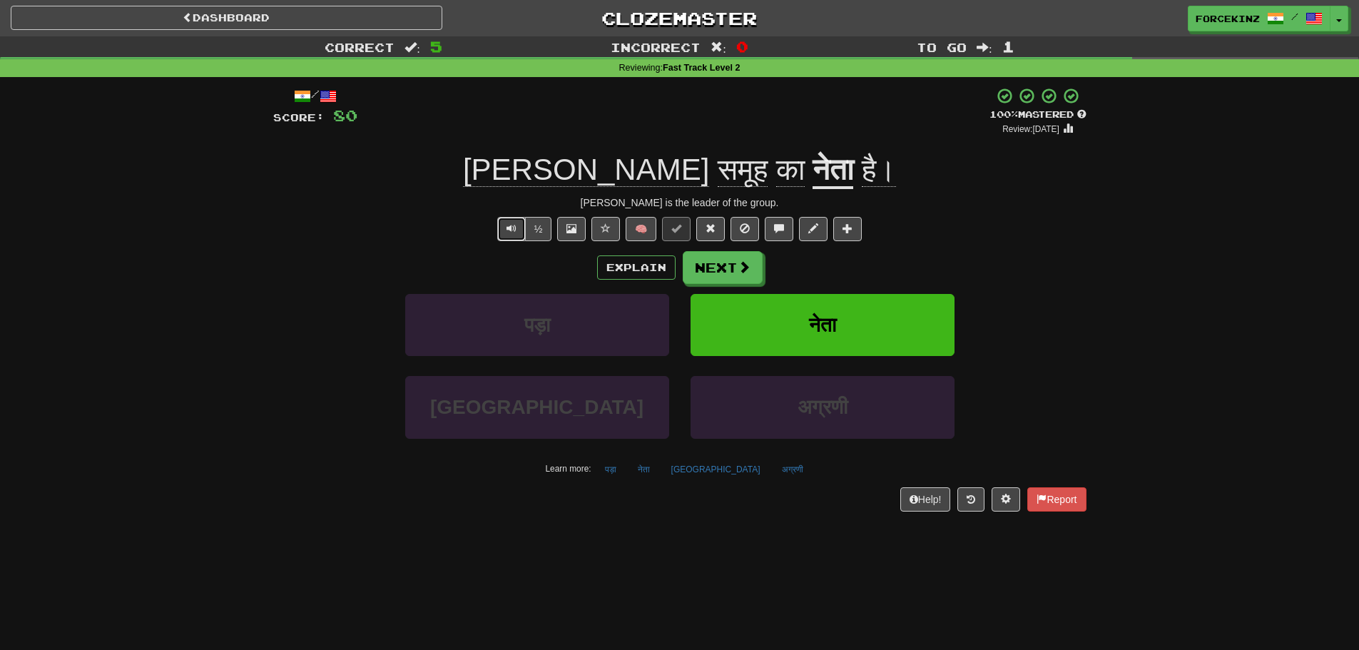
click at [509, 225] on span "Text-to-speech controls" at bounding box center [512, 228] width 10 height 10
click at [607, 268] on button "Explain" at bounding box center [636, 267] width 78 height 24
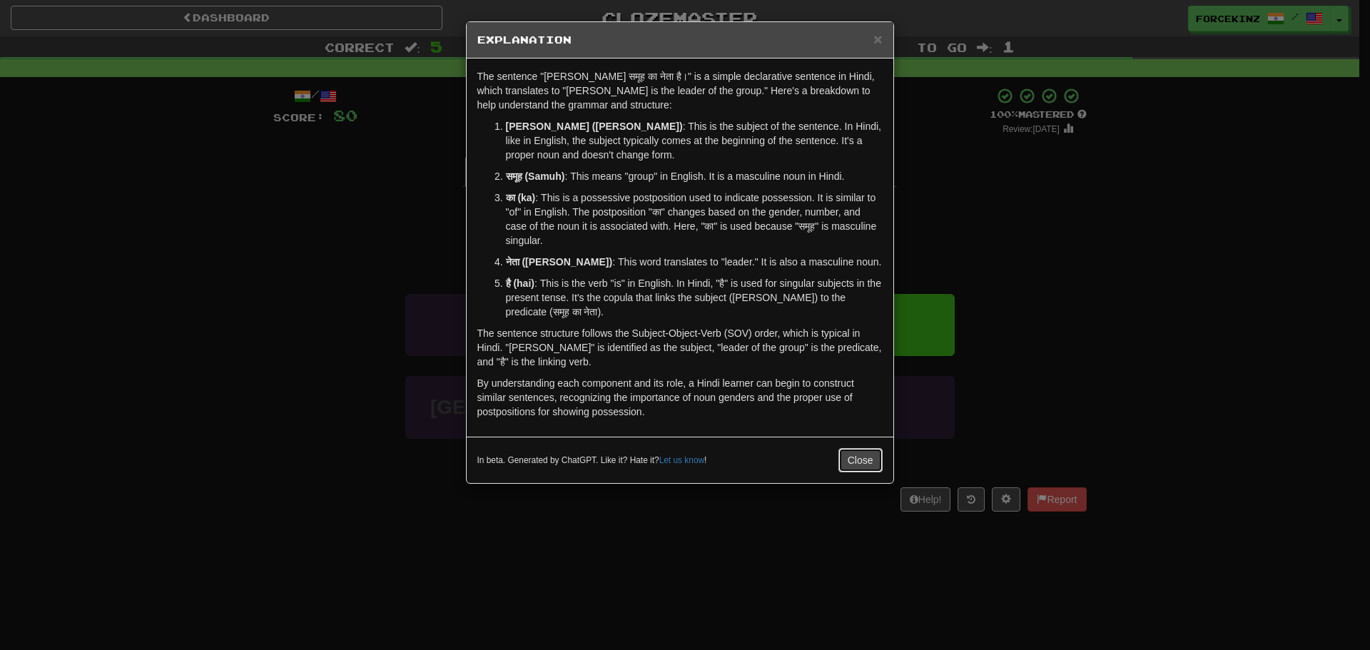
click at [857, 459] on button "Close" at bounding box center [860, 460] width 44 height 24
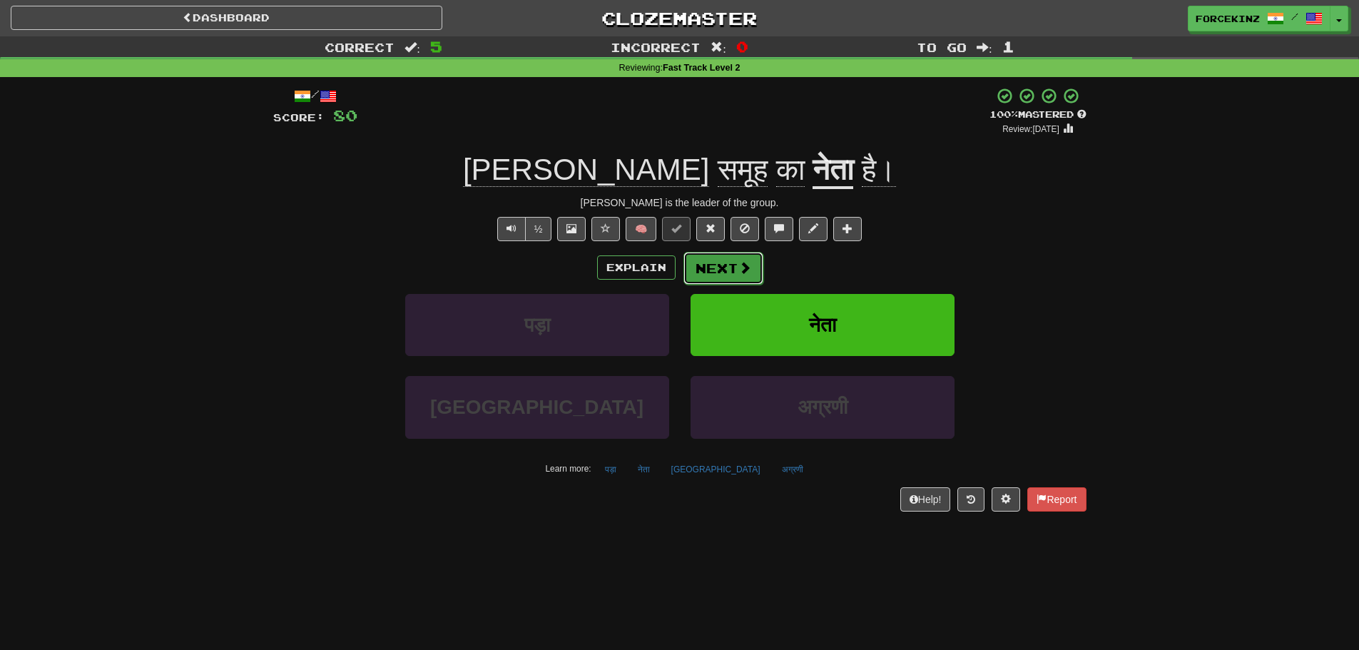
click at [728, 260] on button "Next" at bounding box center [724, 268] width 80 height 33
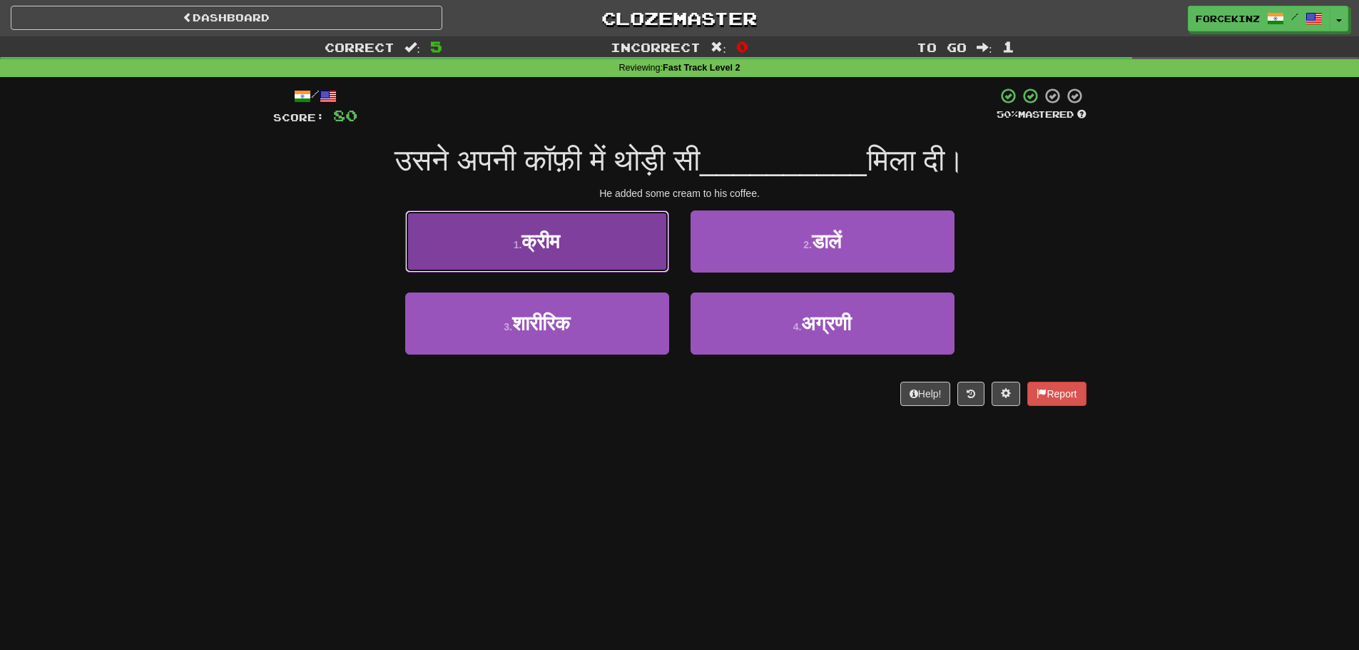
click at [604, 256] on button "1 . क्रीम" at bounding box center [537, 242] width 264 height 62
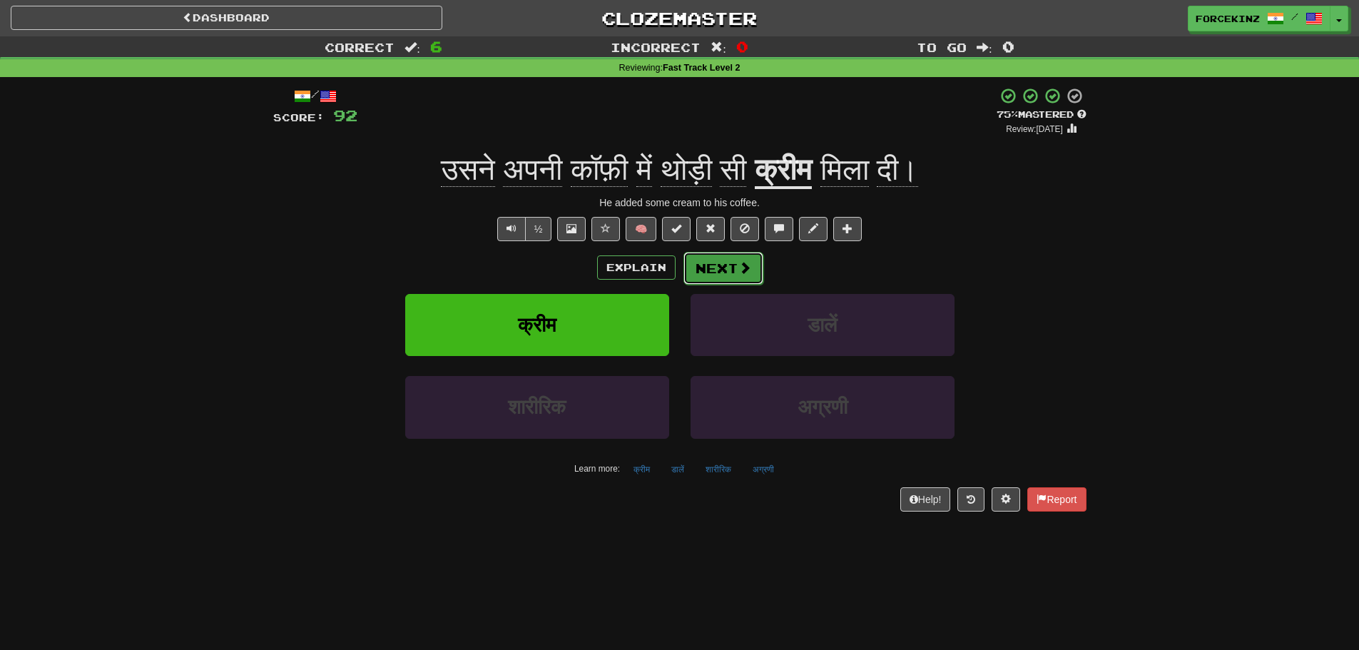
click at [716, 268] on button "Next" at bounding box center [724, 268] width 80 height 33
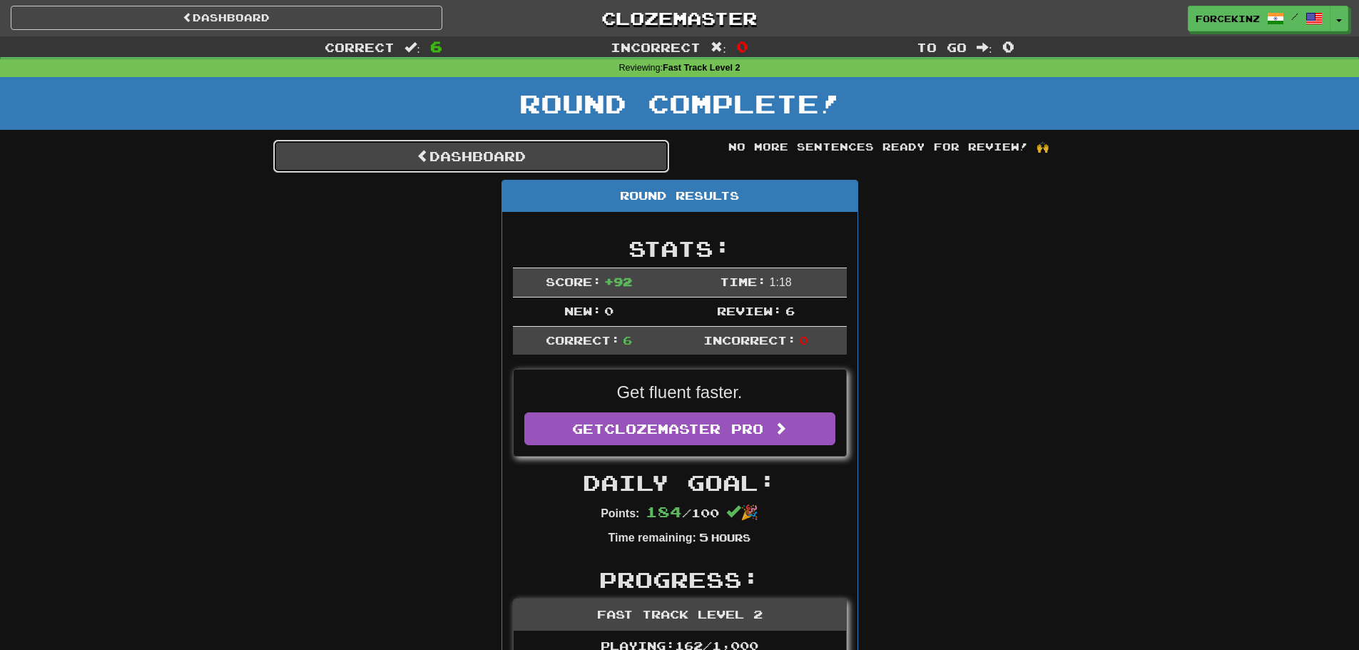
click at [461, 159] on link "Dashboard" at bounding box center [471, 156] width 396 height 33
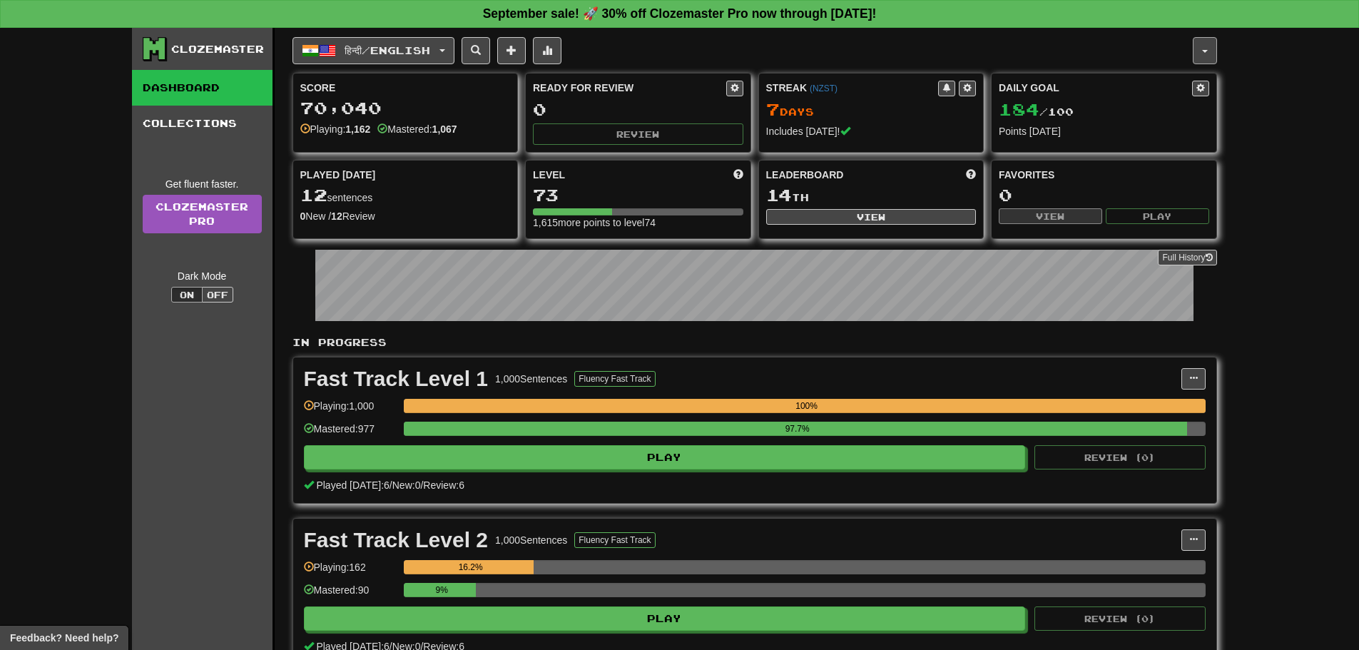
click at [1208, 42] on button "button" at bounding box center [1205, 50] width 24 height 27
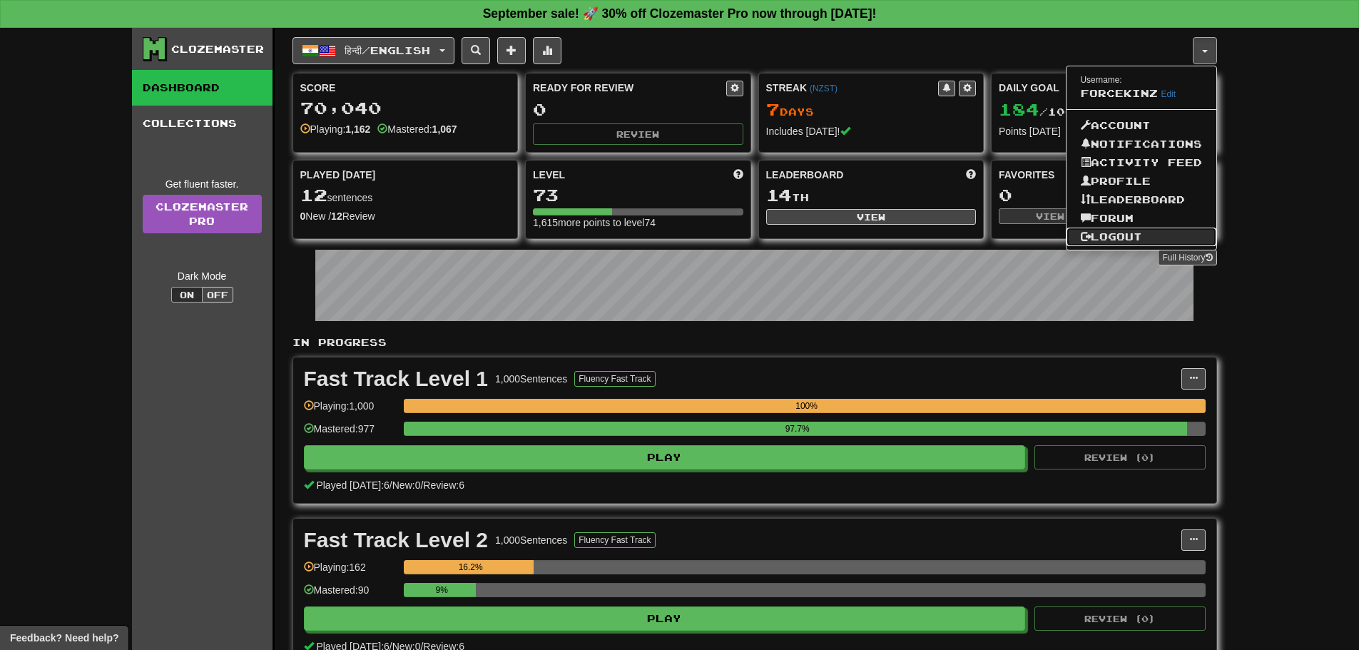
click at [1122, 239] on link "Logout" at bounding box center [1142, 237] width 150 height 19
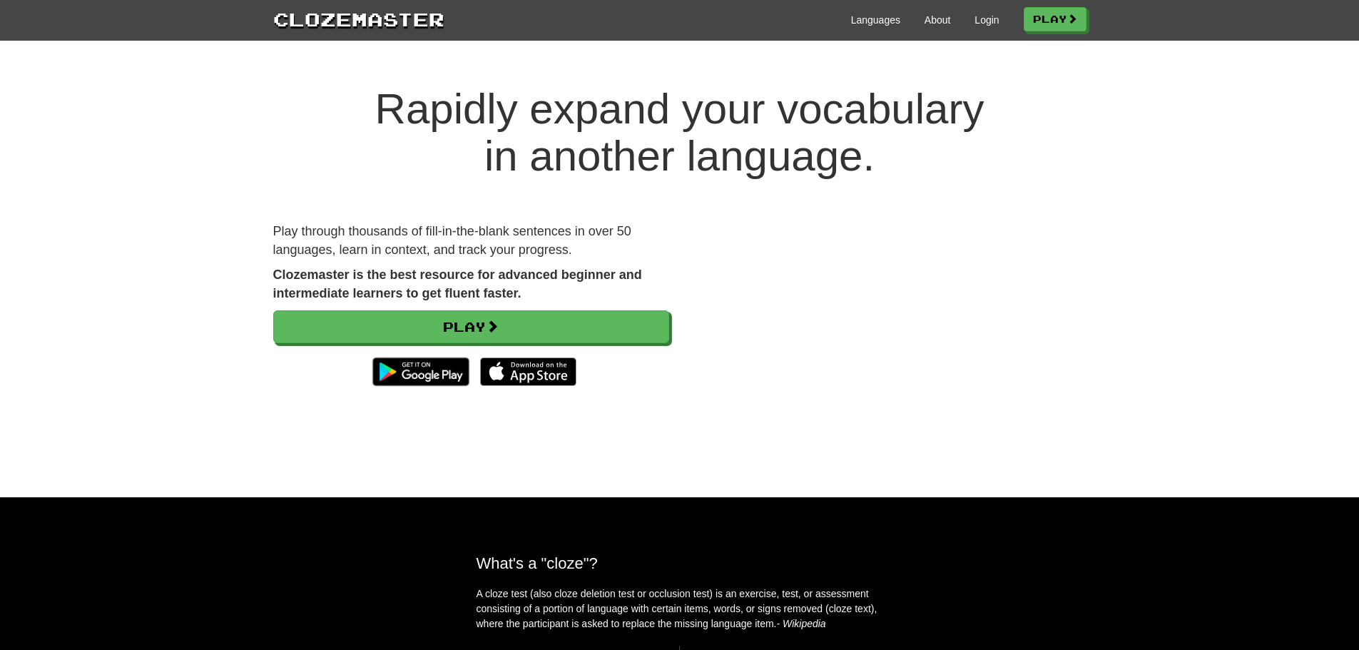
click at [146, 269] on div "Rapidly expand your vocabulary in another language. Play through thousands of f…" at bounding box center [679, 277] width 1359 height 440
